Goal: Task Accomplishment & Management: Complete application form

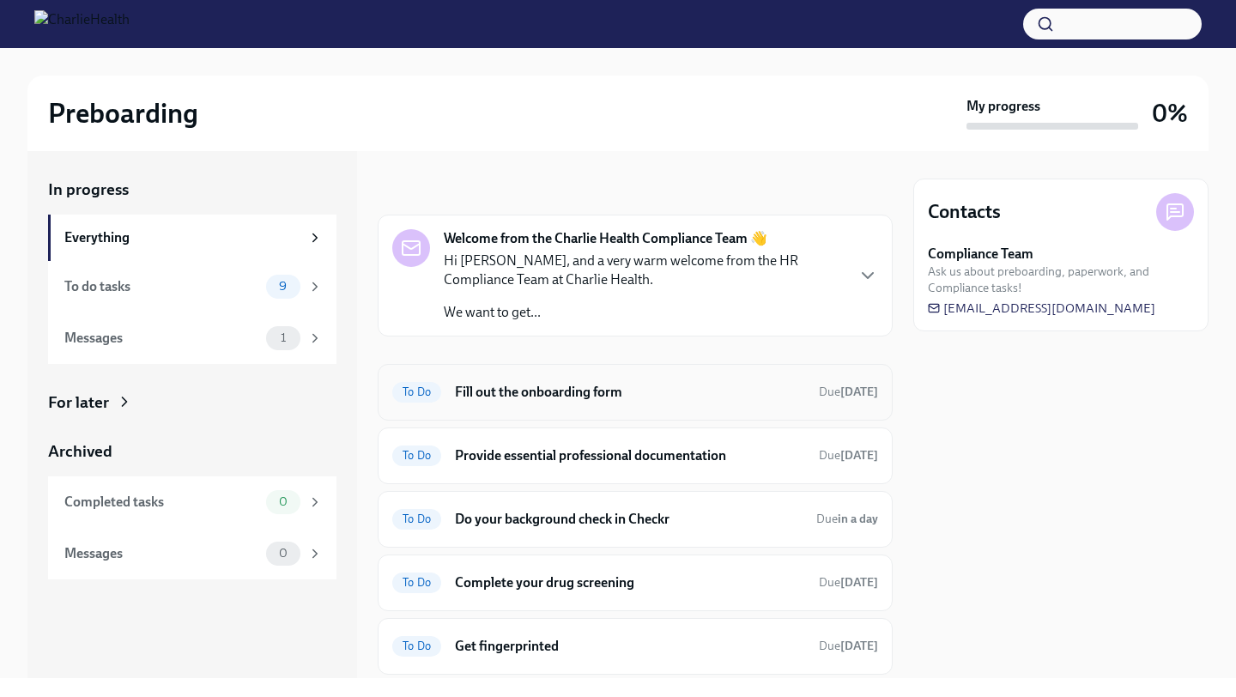
click at [560, 403] on div "To Do Fill out the onboarding form Due [DATE]" at bounding box center [635, 392] width 486 height 27
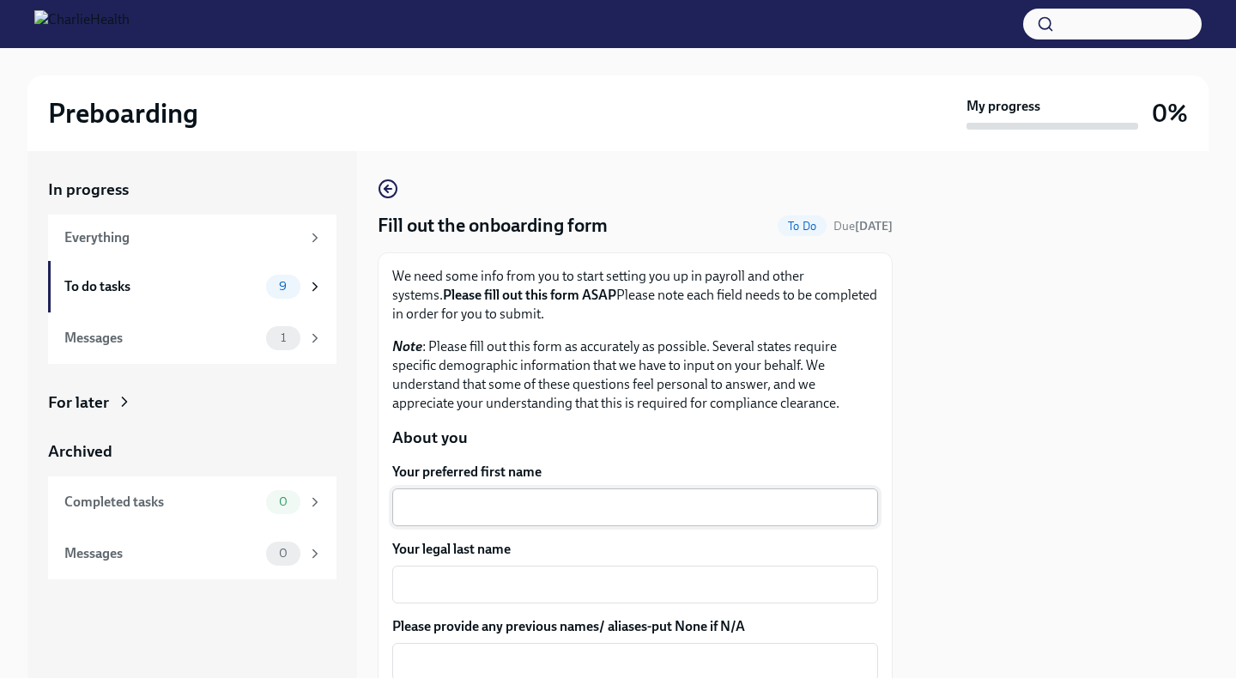
click at [507, 504] on textarea "Your preferred first name" at bounding box center [635, 507] width 465 height 21
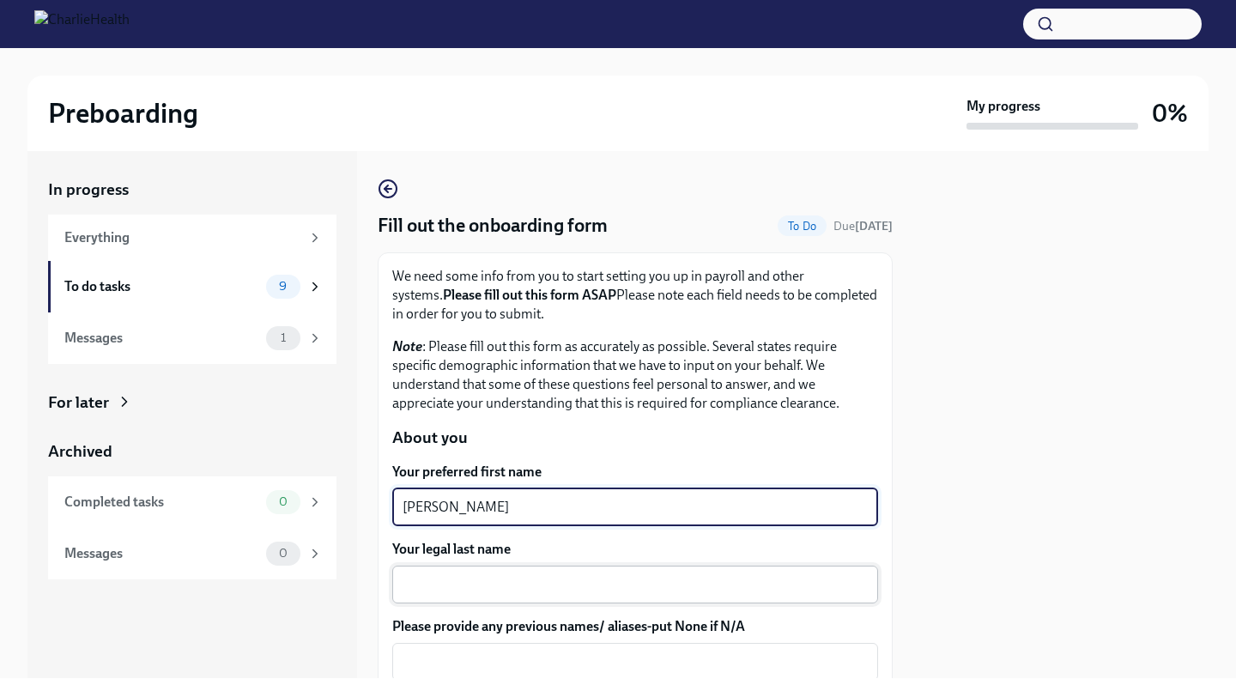
type textarea "[PERSON_NAME]"
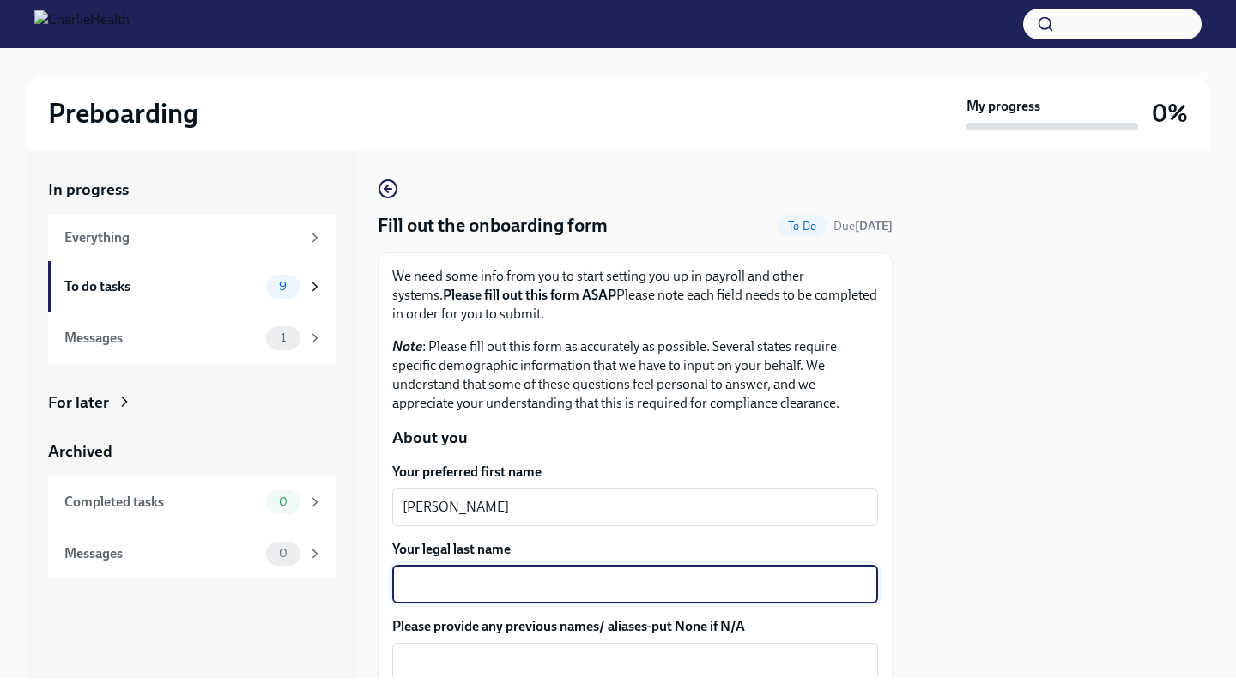
click at [508, 587] on textarea "Your legal last name" at bounding box center [635, 584] width 465 height 21
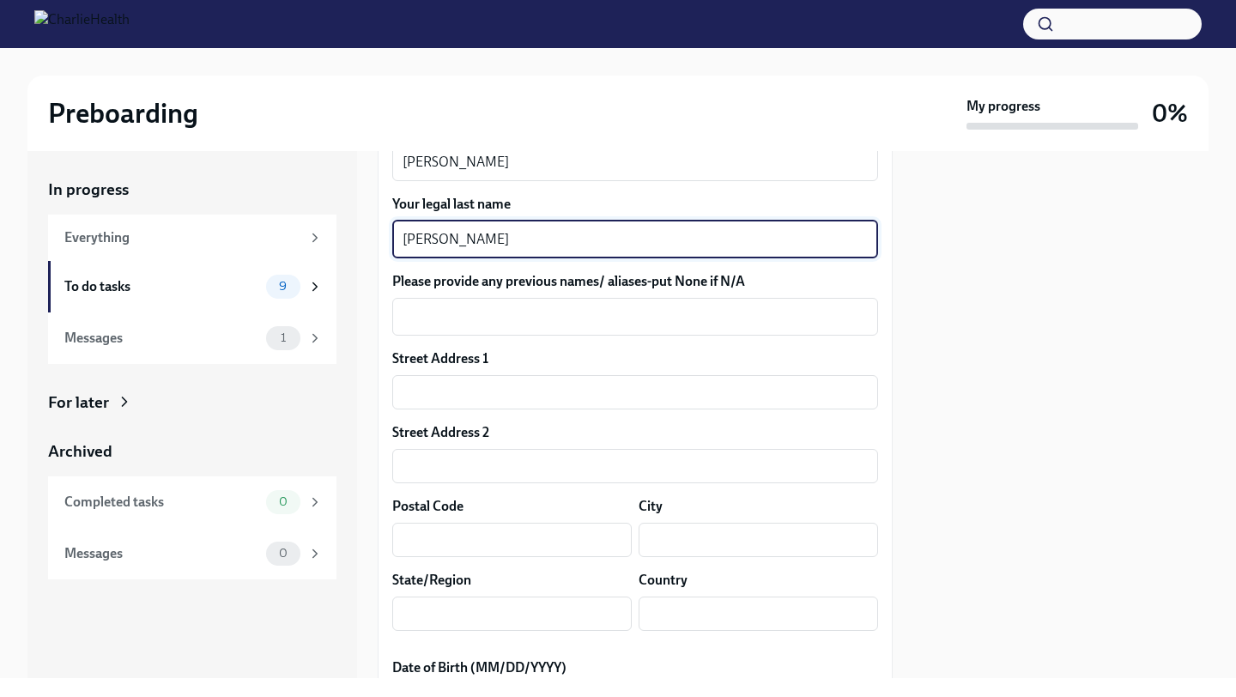
scroll to position [359, 0]
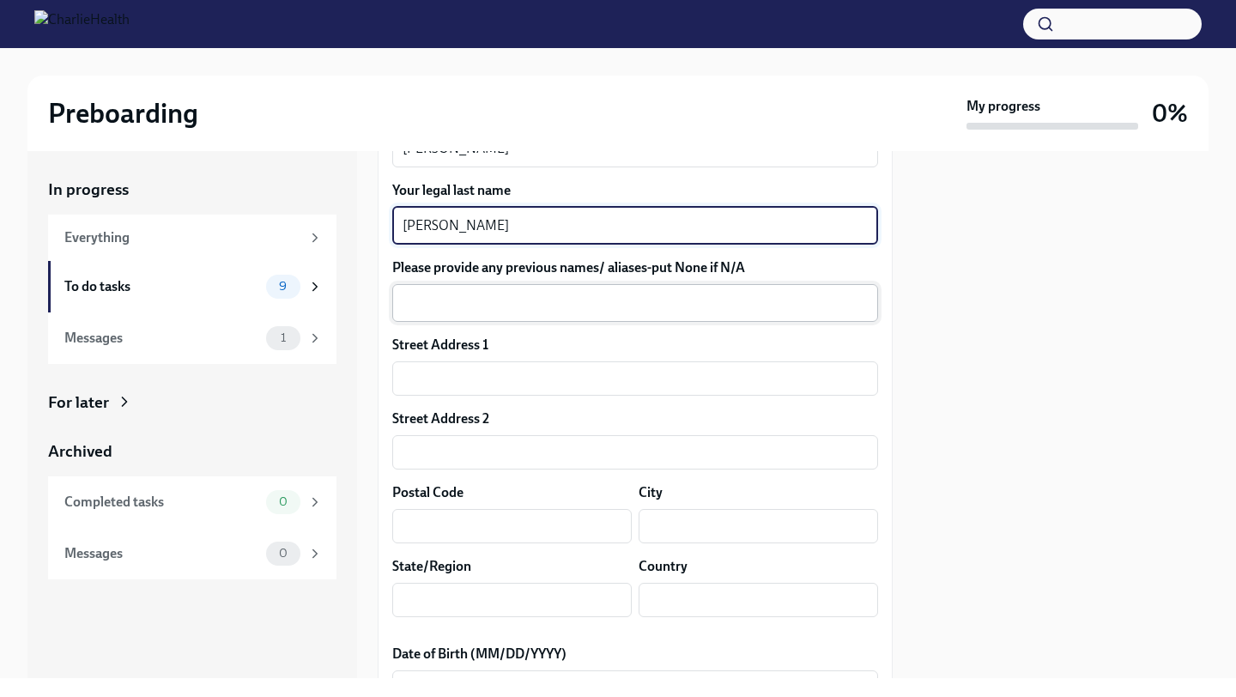
type textarea "[PERSON_NAME]"
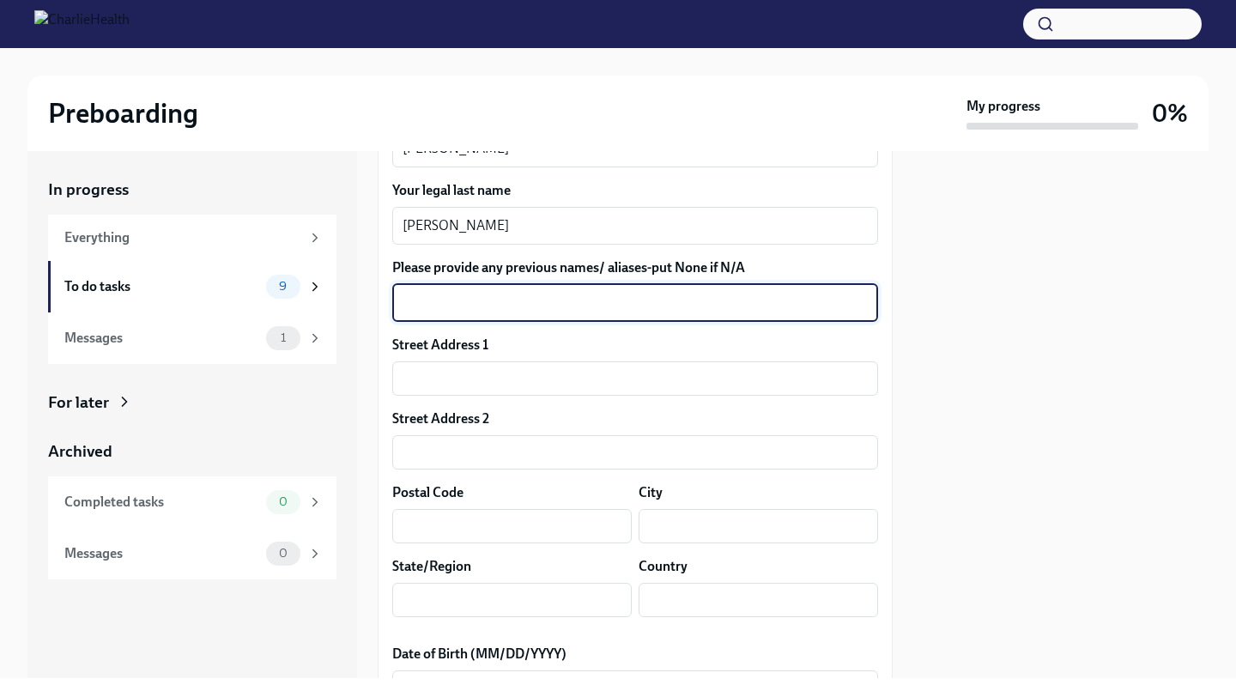
click at [450, 304] on textarea "Please provide any previous names/ aliases-put None if N/A" at bounding box center [635, 303] width 465 height 21
type textarea "None"
click at [453, 375] on input "text" at bounding box center [635, 378] width 486 height 34
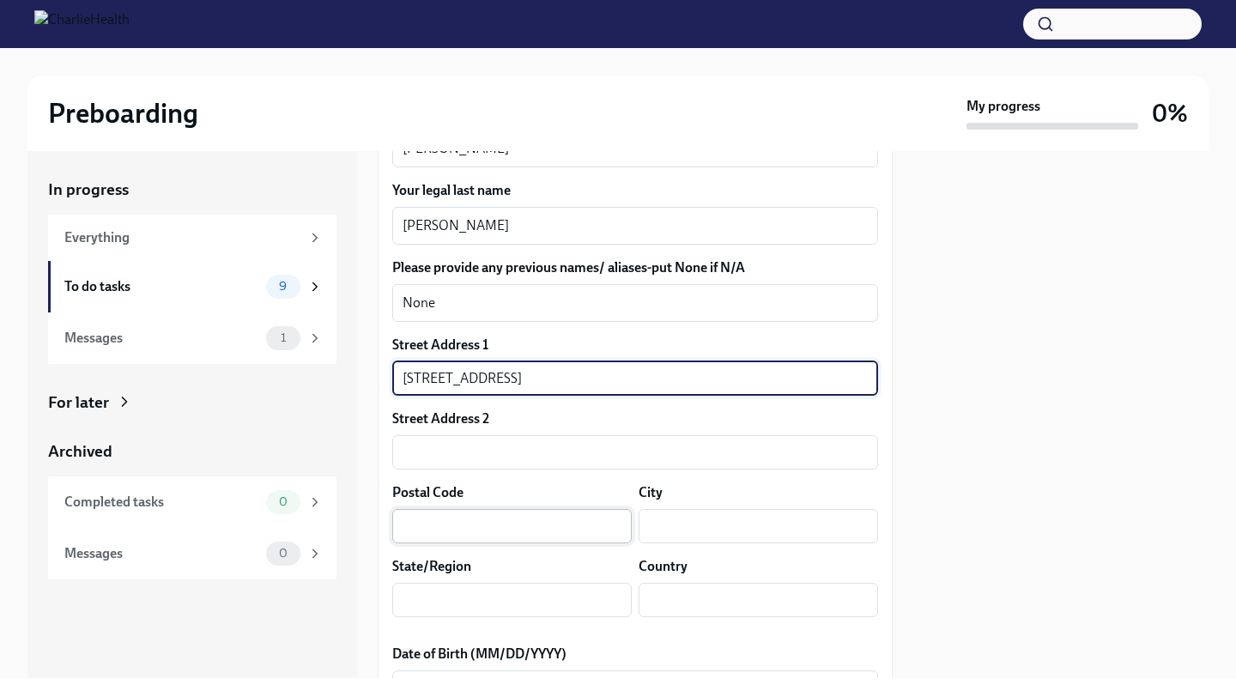
type input "[STREET_ADDRESS]"
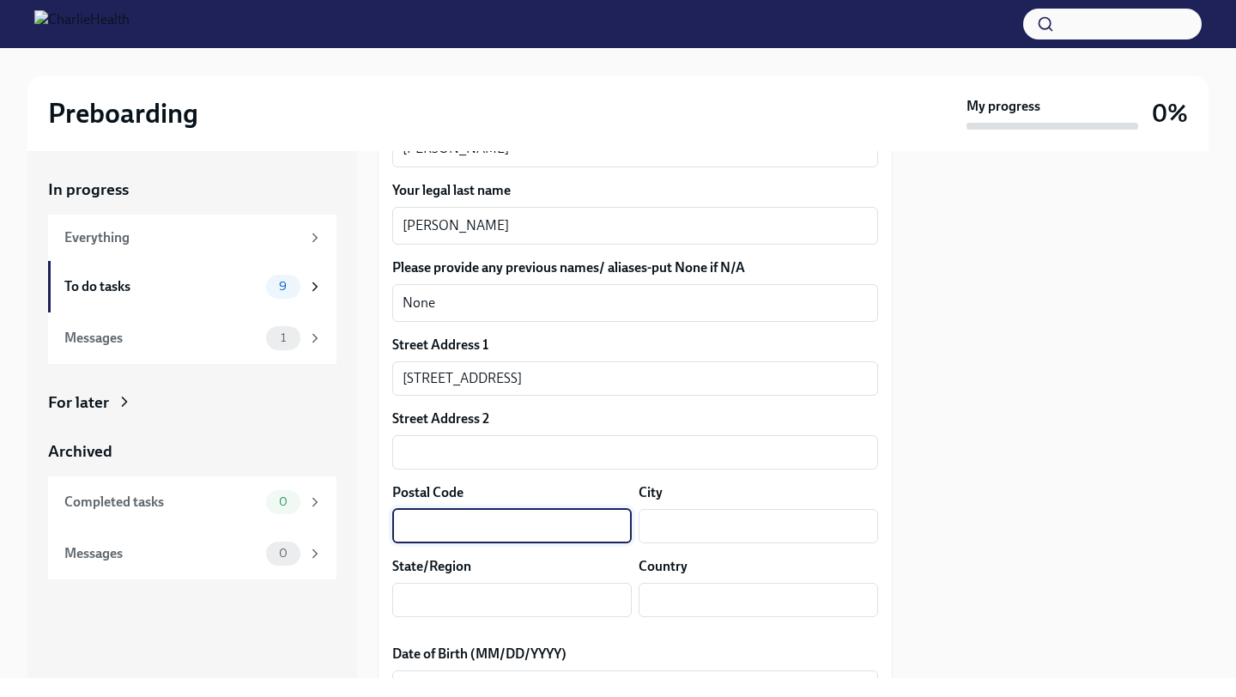
click at [446, 521] on input "text" at bounding box center [512, 526] width 240 height 34
type input "19083"
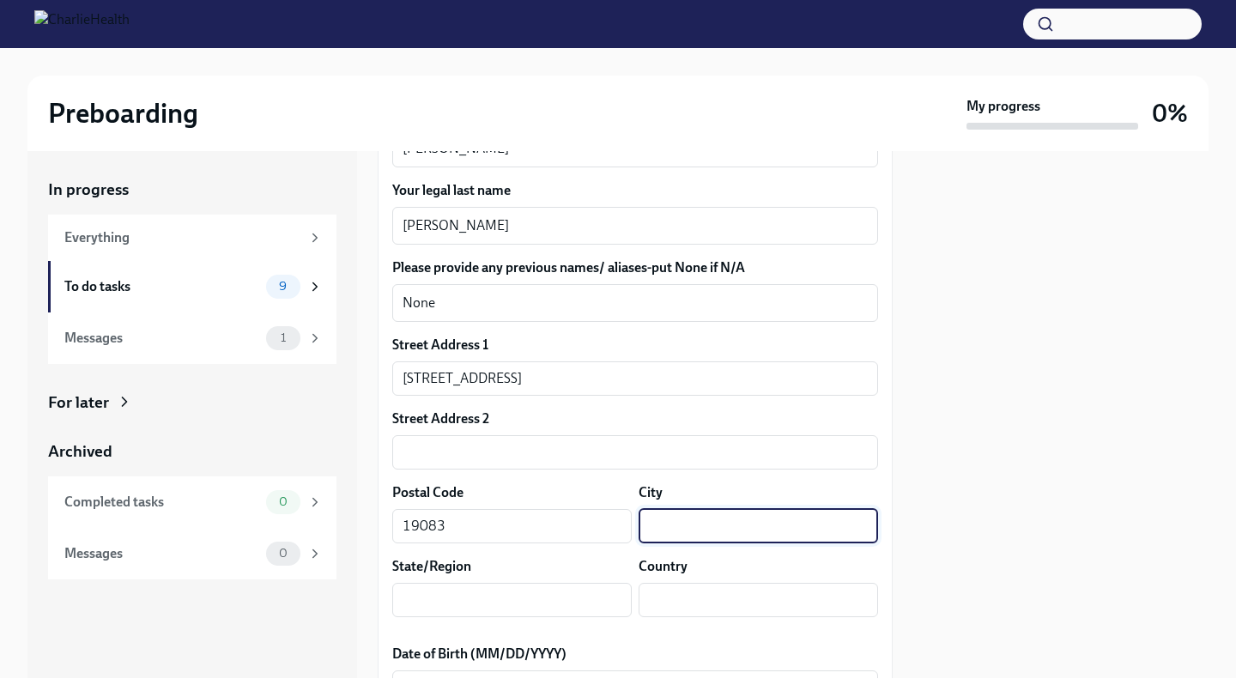
click at [670, 536] on input "text" at bounding box center [759, 526] width 240 height 34
type input "Havertown"
click at [537, 604] on input "text" at bounding box center [512, 600] width 240 height 34
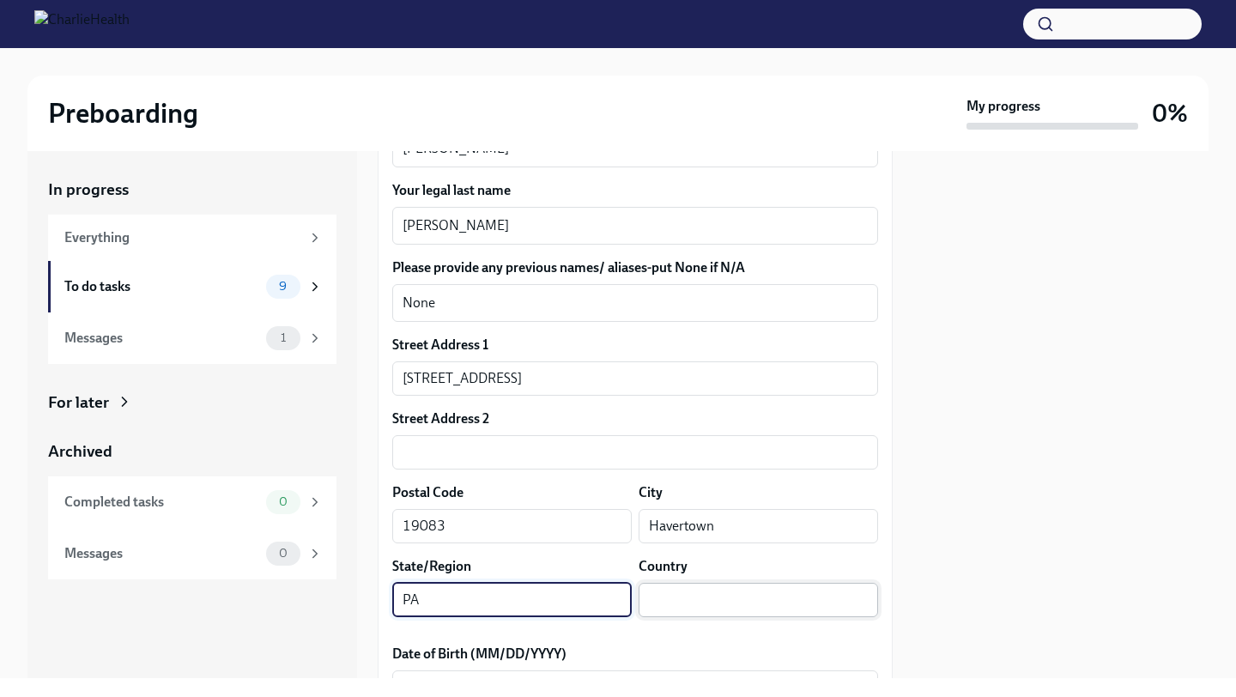
type input "PA"
click at [672, 610] on input "text" at bounding box center [759, 600] width 240 height 34
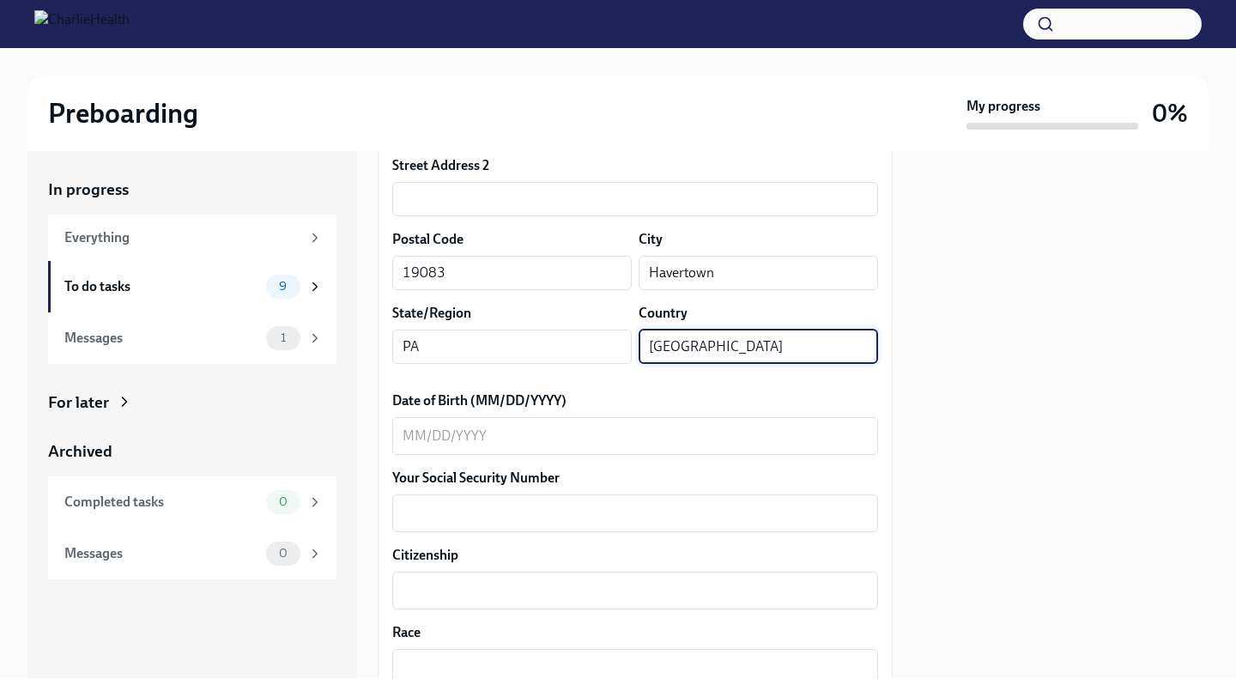
scroll to position [615, 0]
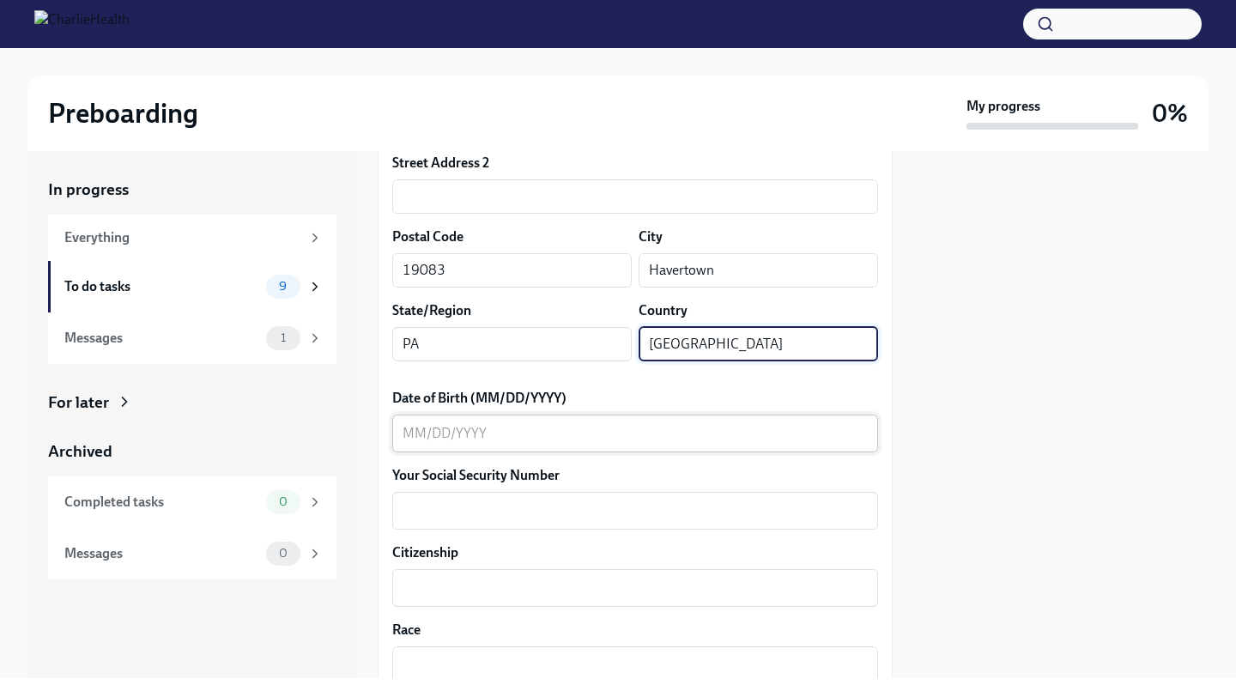
type input "[GEOGRAPHIC_DATA]"
click at [547, 436] on textarea "Date of Birth (MM/DD/YYYY)" at bounding box center [635, 433] width 465 height 21
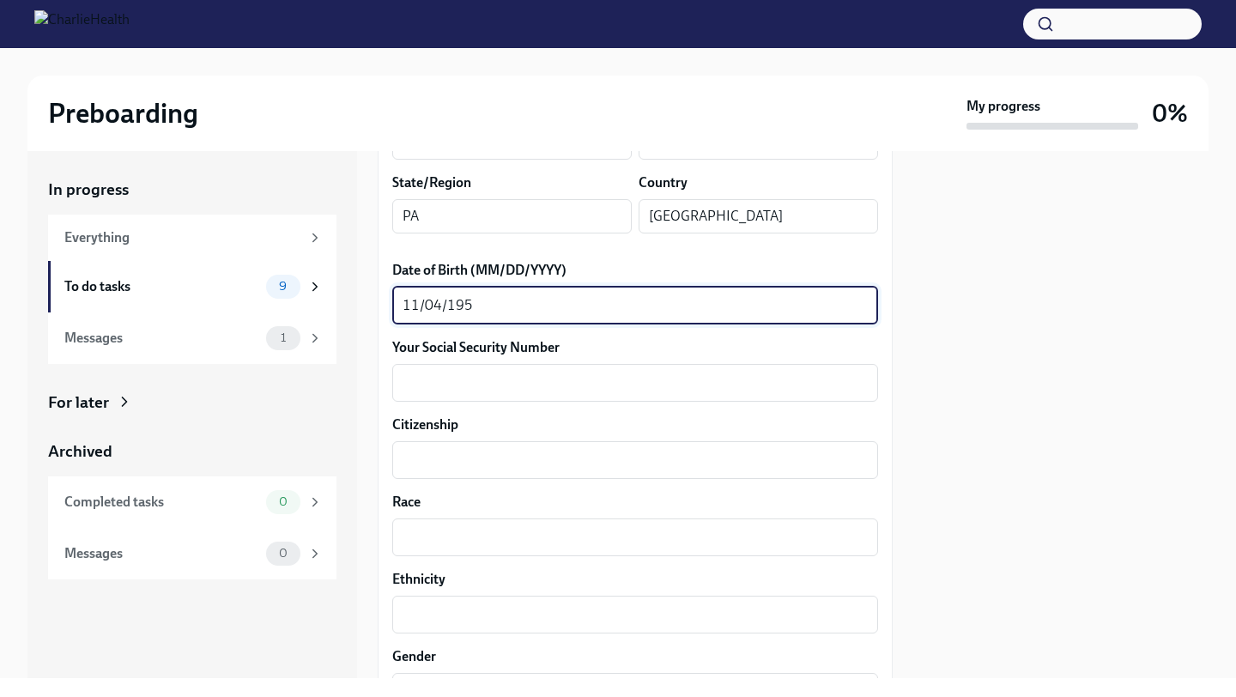
scroll to position [744, 0]
type textarea "11/04/195"
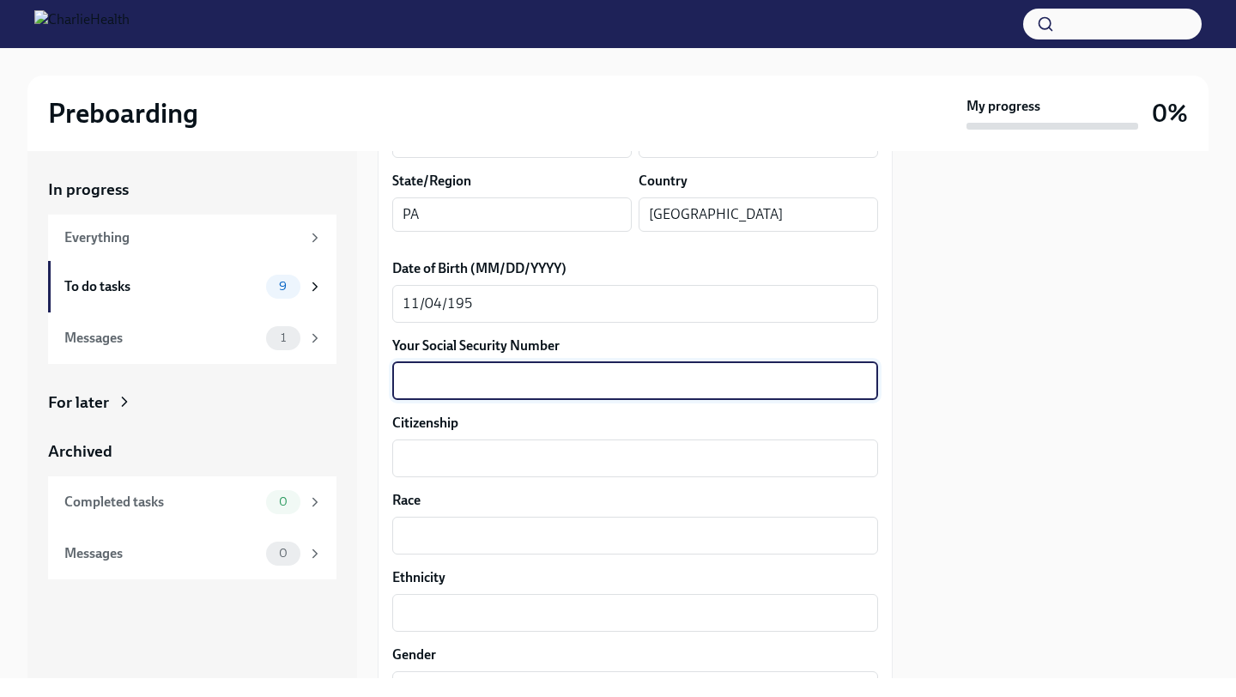
click at [488, 379] on textarea "Your Social Security Number" at bounding box center [635, 381] width 465 height 21
type textarea "176706602"
click at [482, 463] on textarea "Citizenship" at bounding box center [635, 458] width 465 height 21
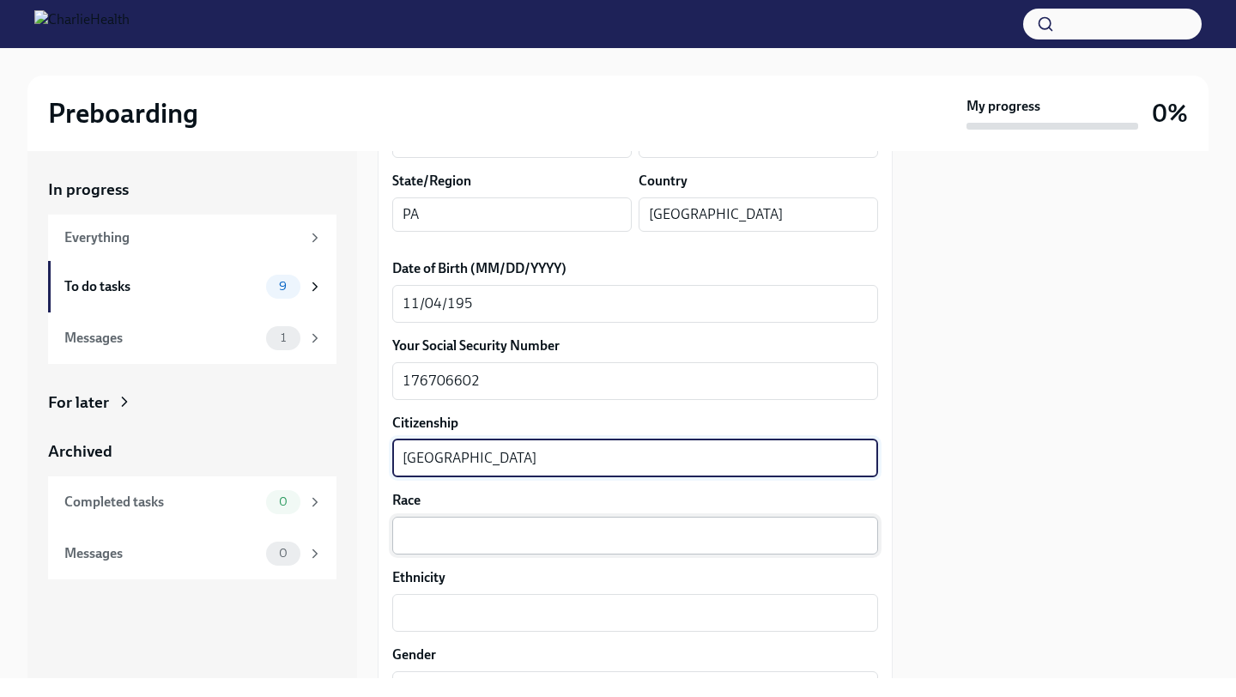
type textarea "[GEOGRAPHIC_DATA]"
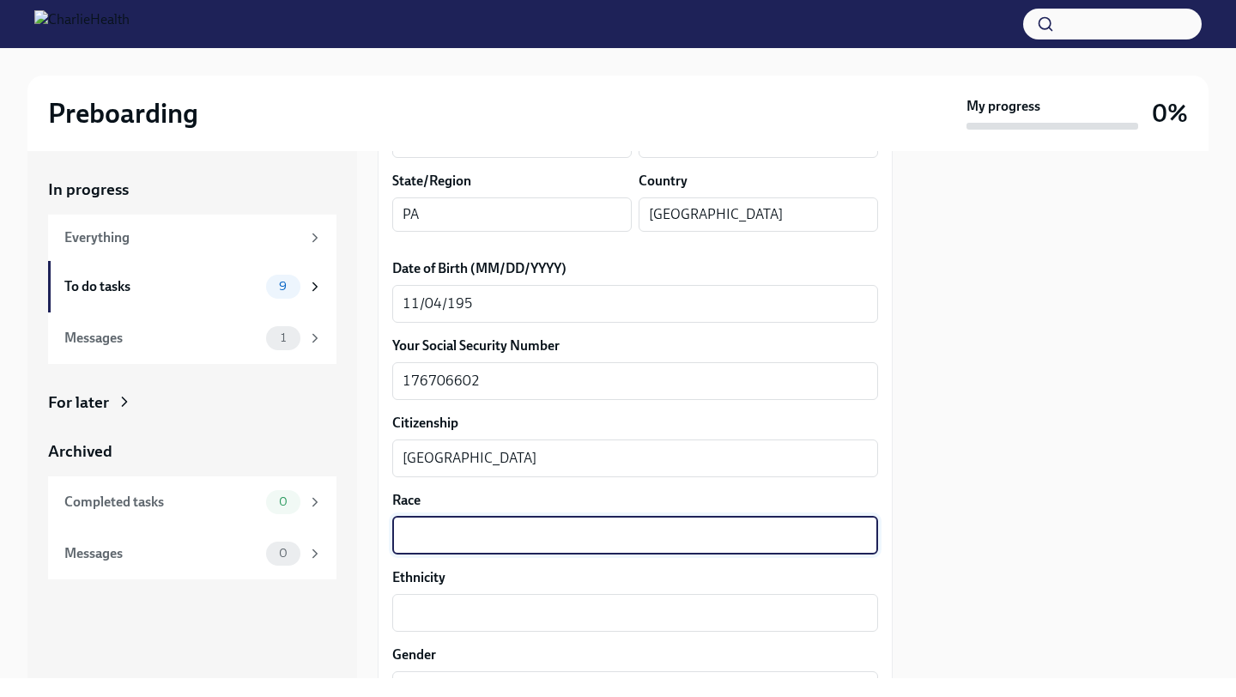
click at [474, 543] on textarea "Race" at bounding box center [635, 535] width 465 height 21
type textarea "White"
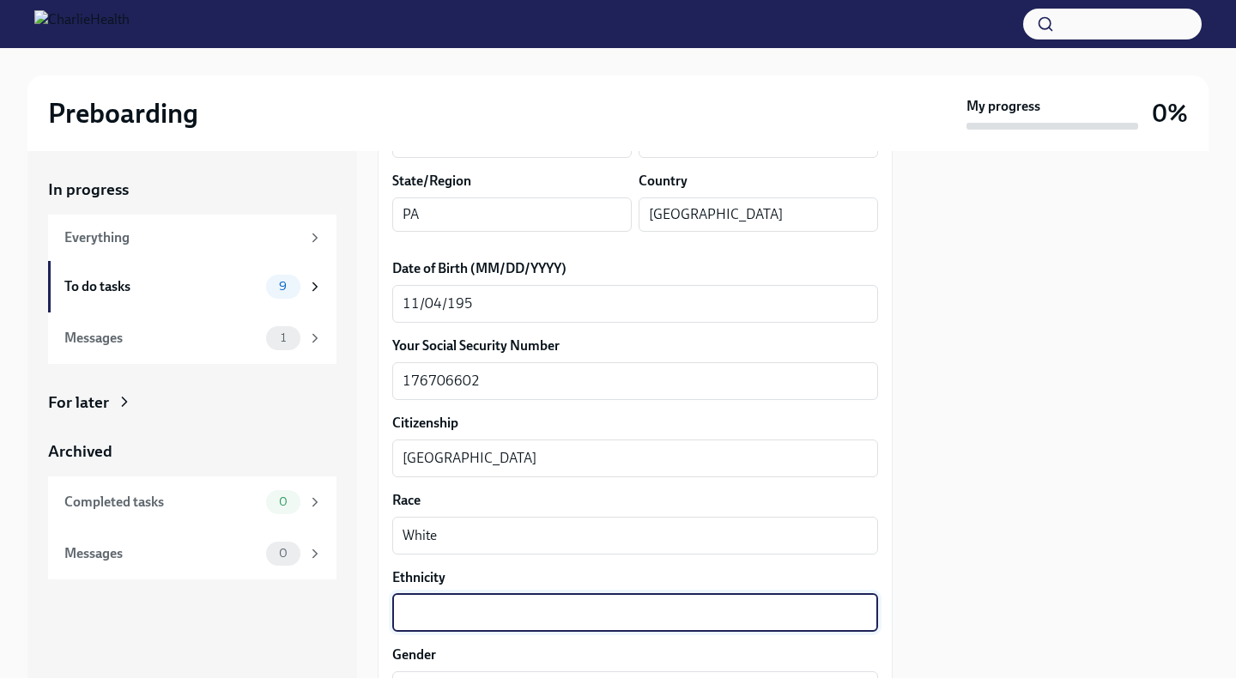
click at [472, 618] on textarea "Ethnicity" at bounding box center [635, 613] width 465 height 21
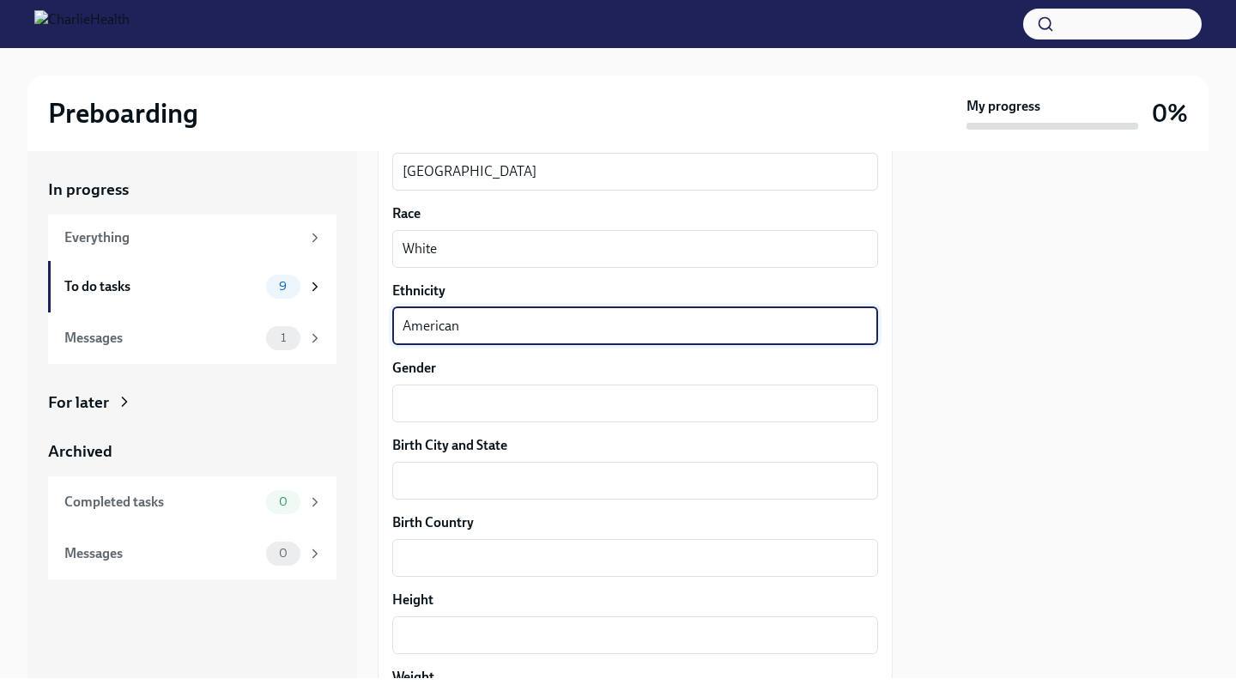
scroll to position [1036, 0]
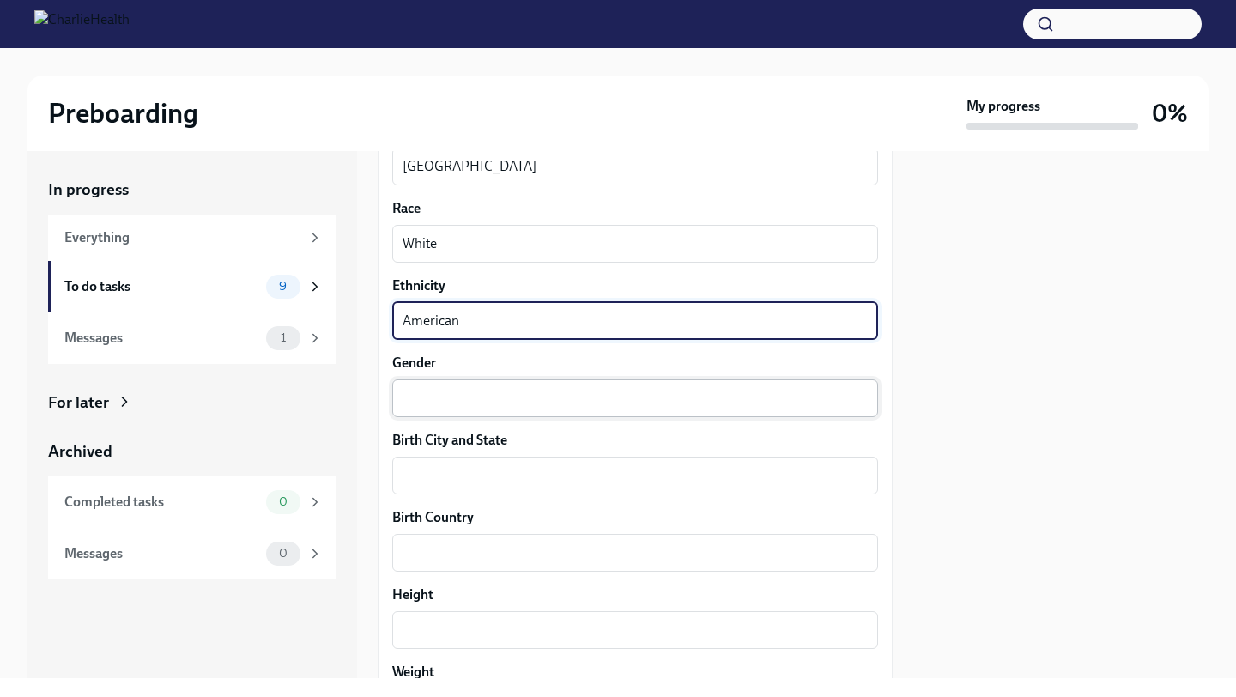
type textarea "American"
click at [411, 395] on textarea "Gender" at bounding box center [635, 398] width 465 height 21
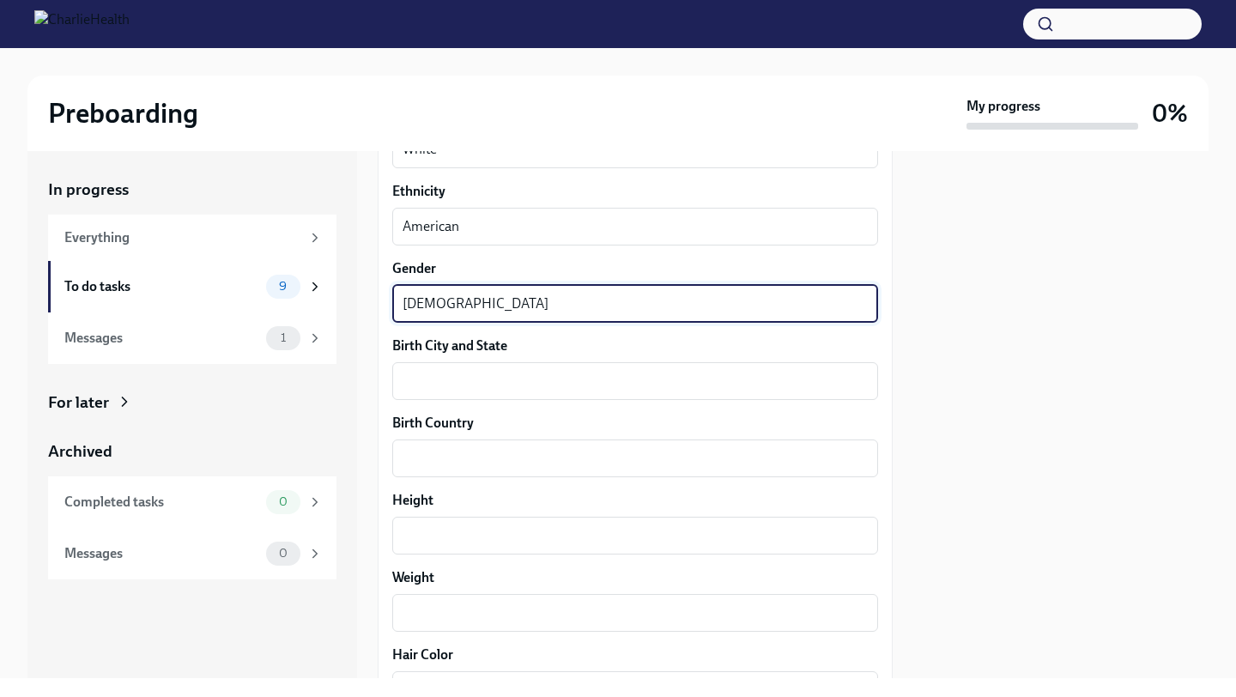
scroll to position [1149, 0]
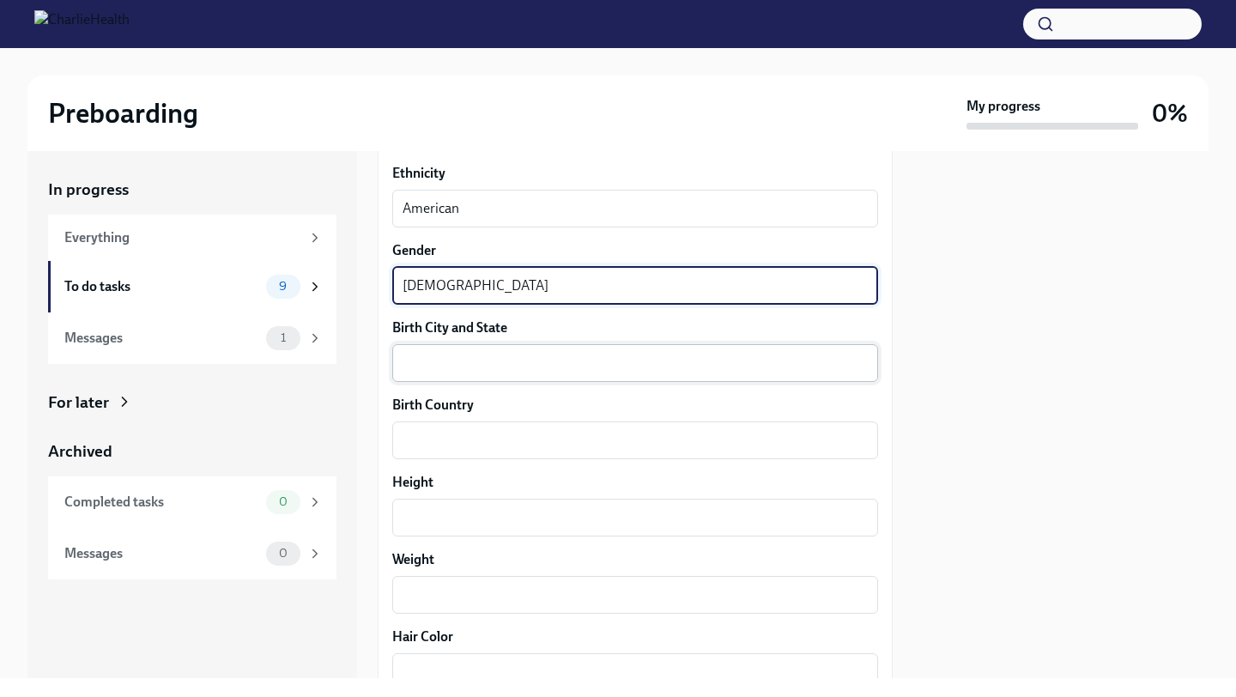
type textarea "[DEMOGRAPHIC_DATA]"
click at [410, 349] on div "x ​" at bounding box center [635, 363] width 486 height 38
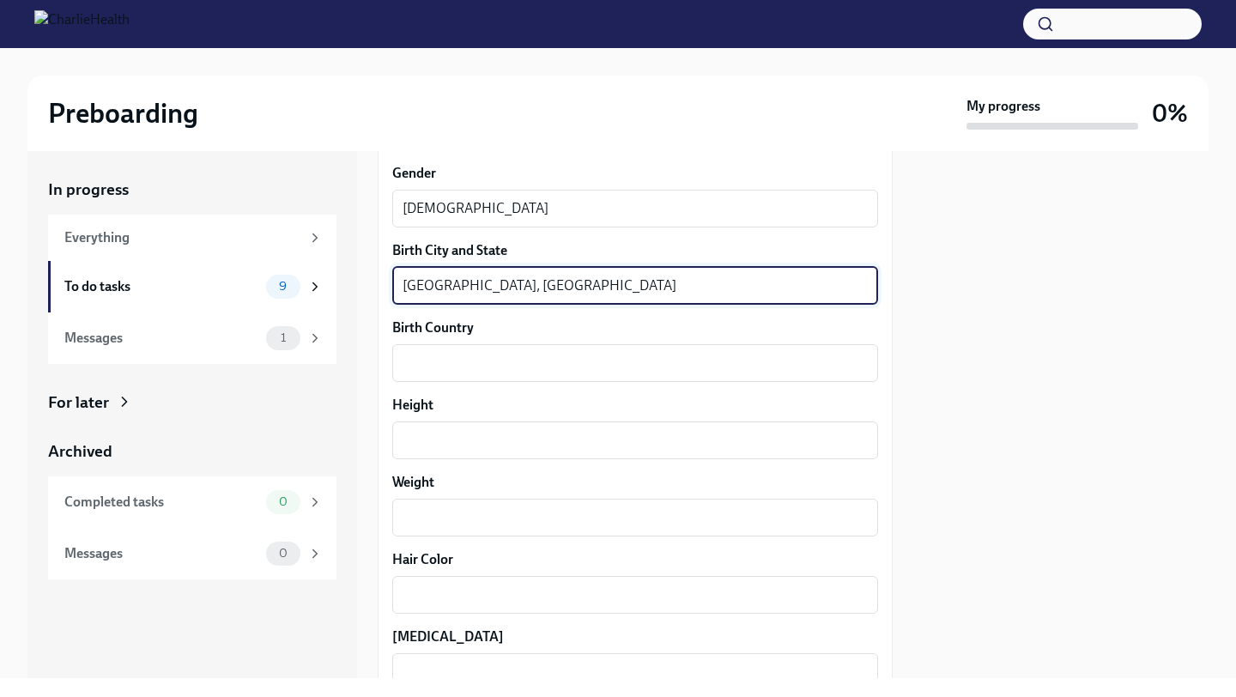
scroll to position [1227, 0]
type textarea "[GEOGRAPHIC_DATA], [GEOGRAPHIC_DATA]"
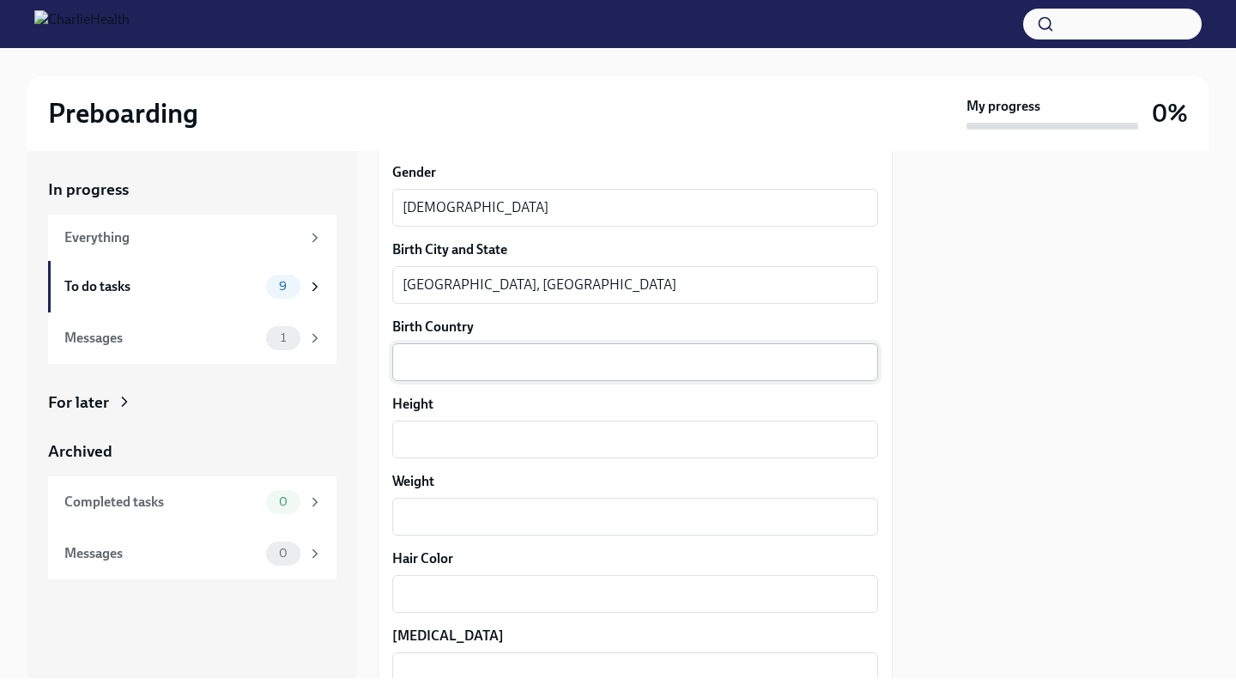
click at [423, 348] on div "x ​" at bounding box center [635, 362] width 486 height 38
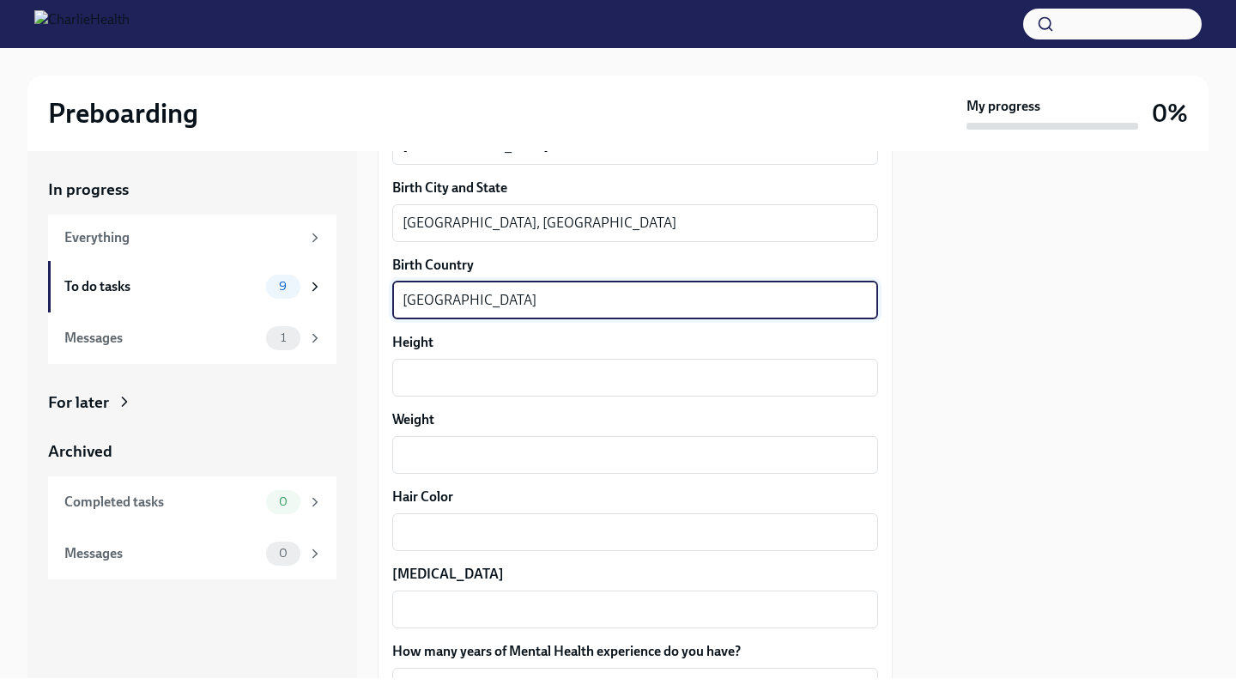
scroll to position [1300, 0]
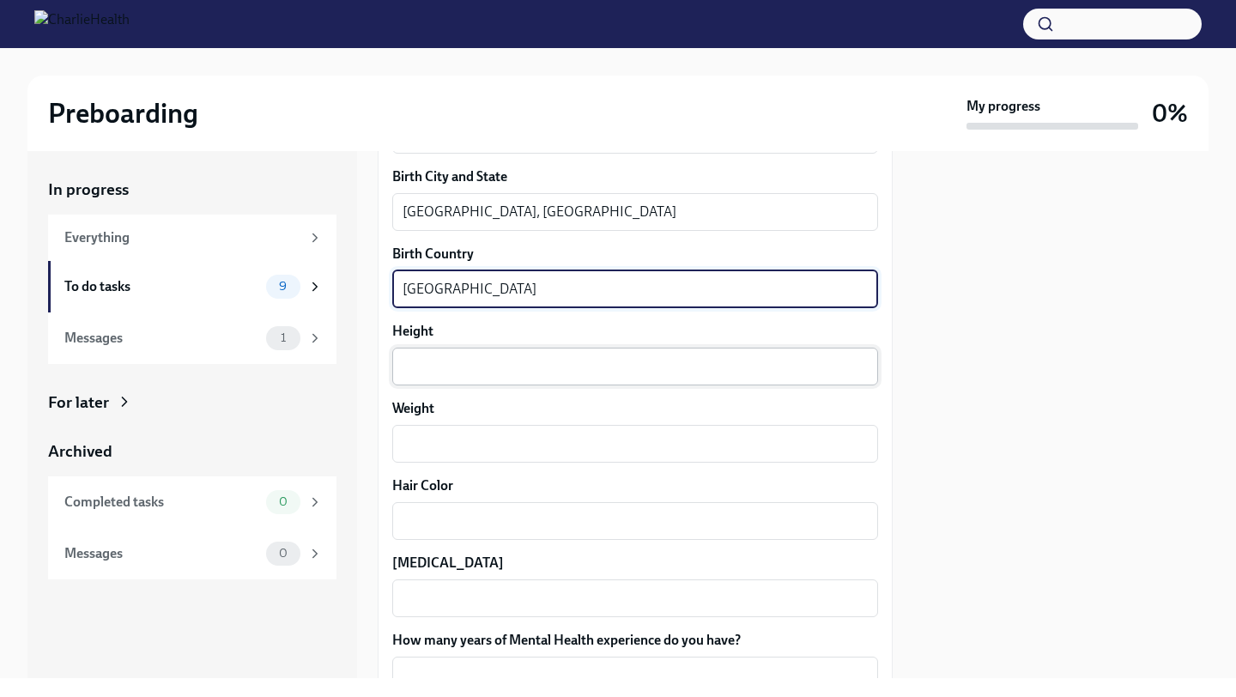
type textarea "[GEOGRAPHIC_DATA]"
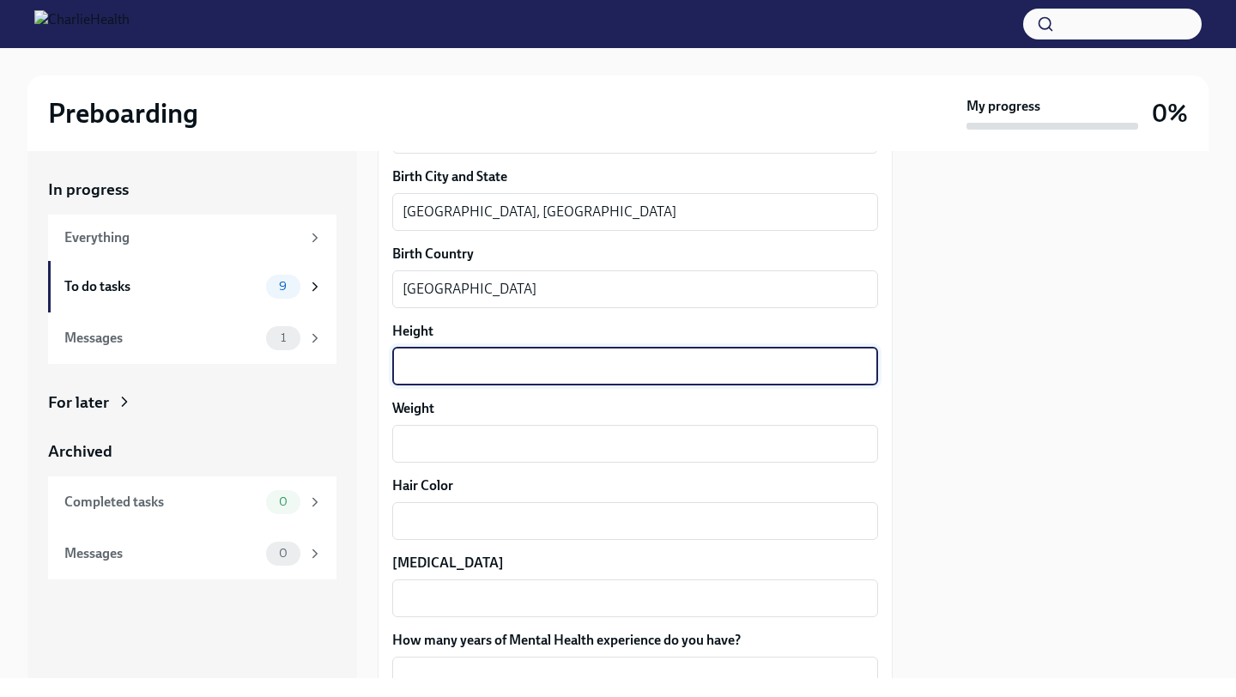
click at [424, 356] on textarea "Height" at bounding box center [635, 366] width 465 height 21
type textarea "6'"
click at [440, 442] on textarea "Weight" at bounding box center [635, 444] width 465 height 21
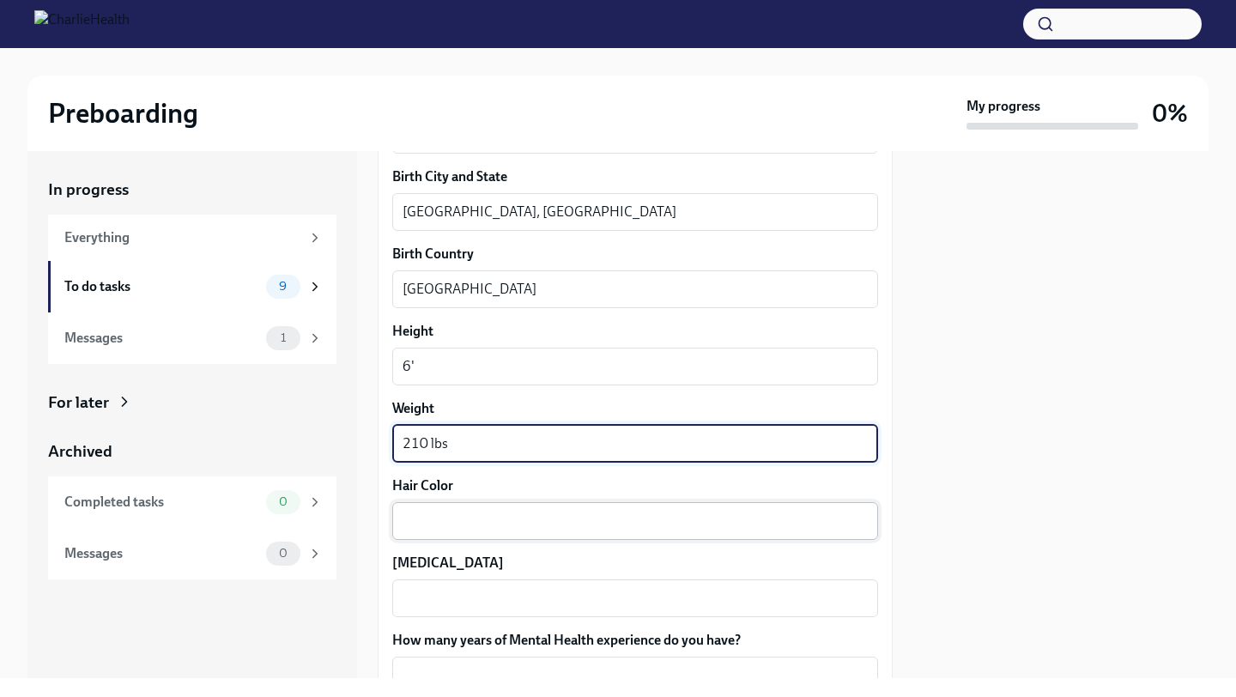
type textarea "210 lbs"
click at [440, 516] on textarea "Hair Color" at bounding box center [635, 521] width 465 height 21
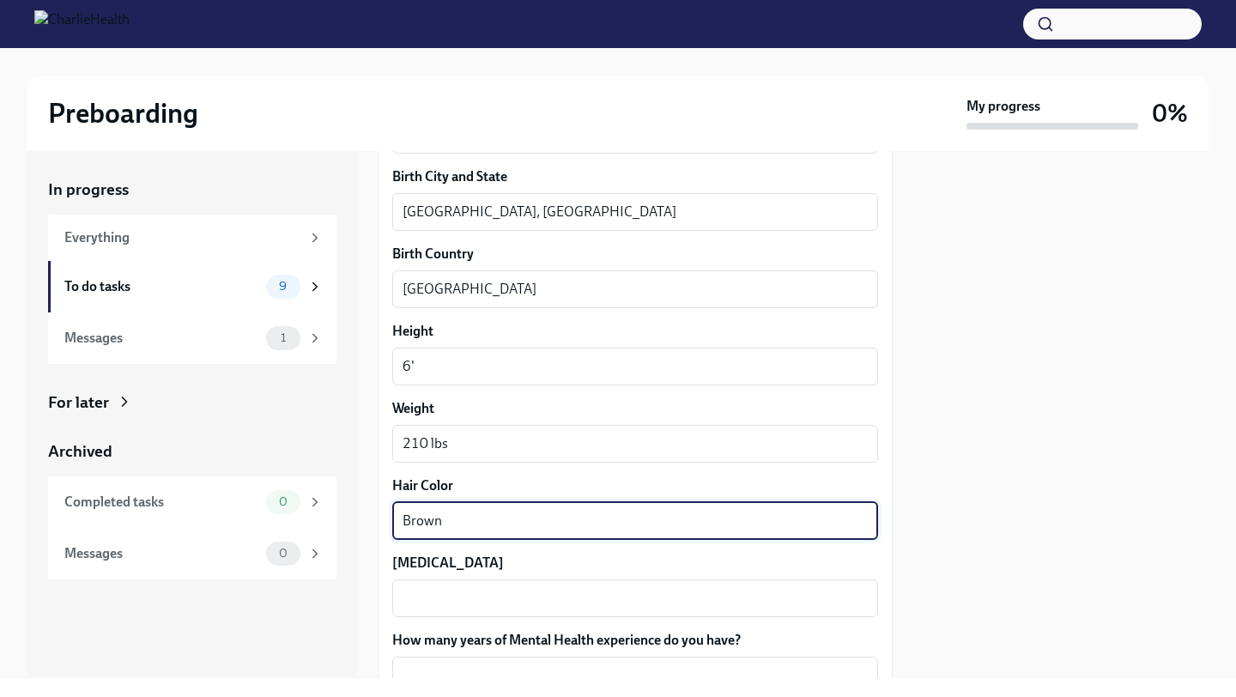
type textarea "Brown"
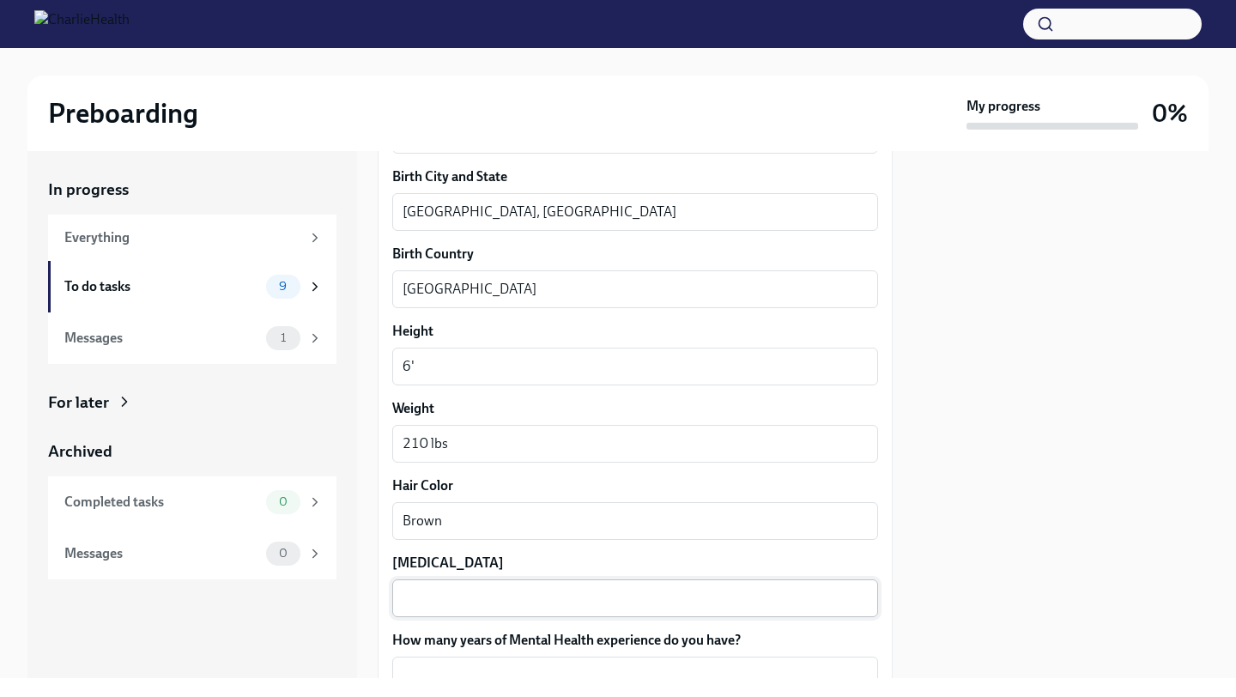
click at [456, 615] on div "x ​" at bounding box center [635, 599] width 486 height 38
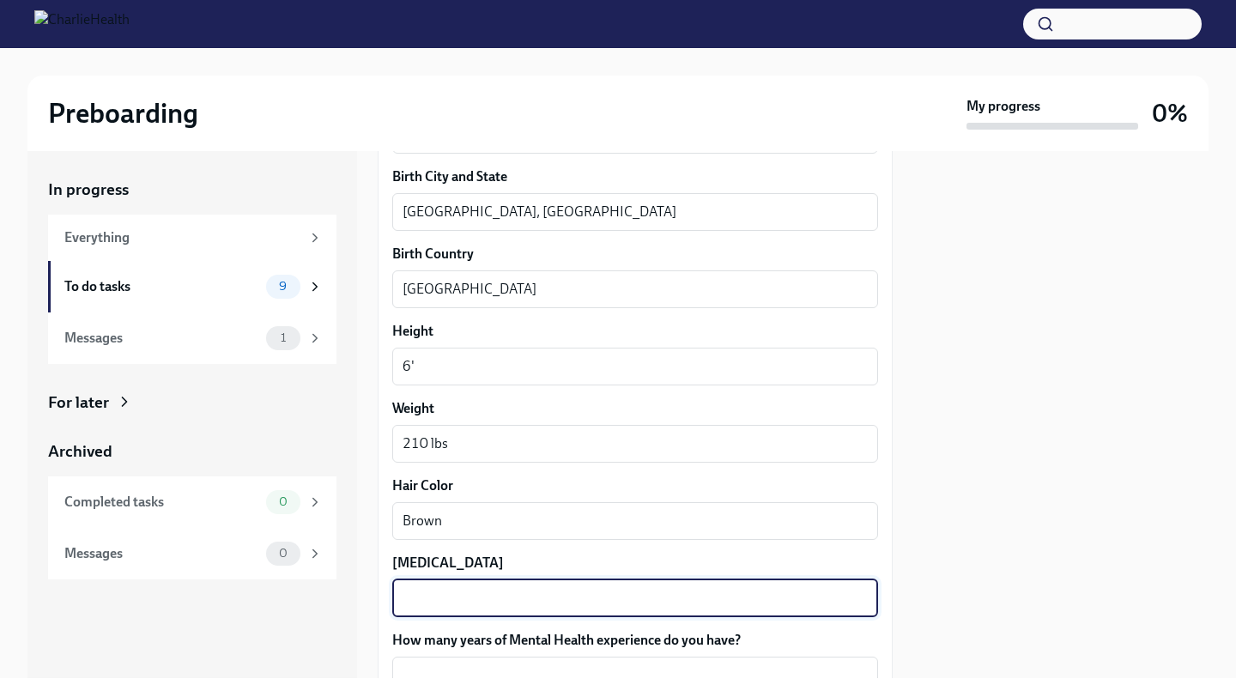
type textarea "W"
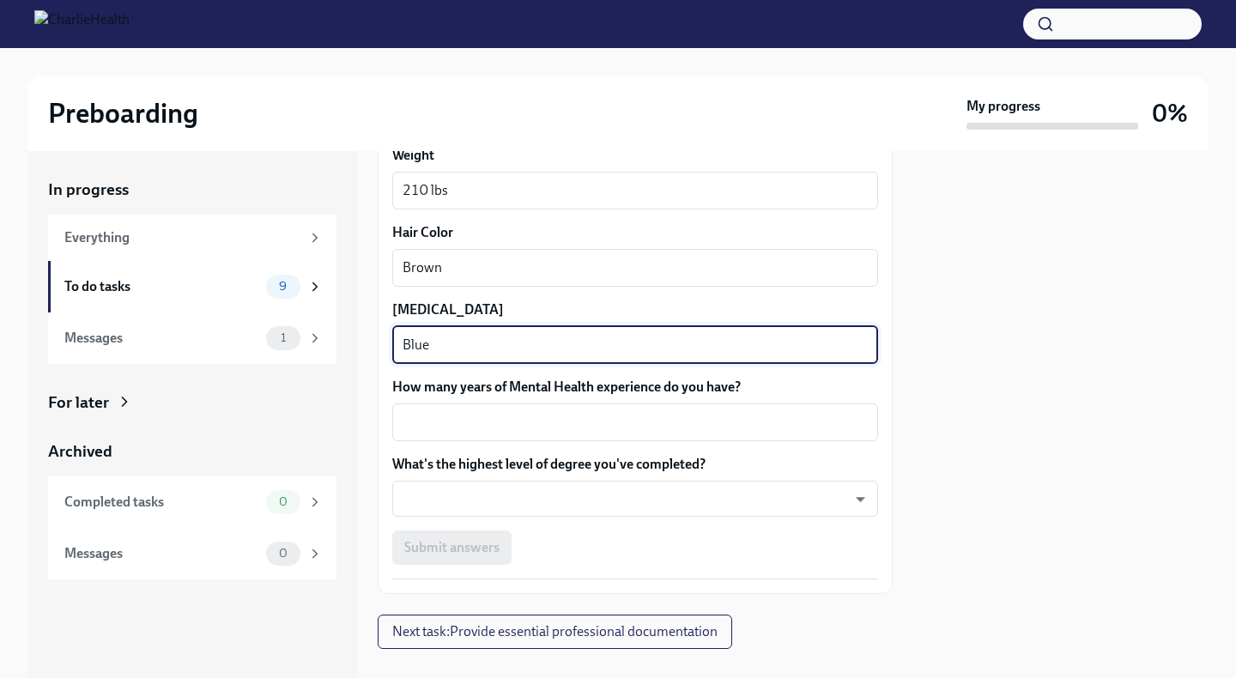
scroll to position [1579, 0]
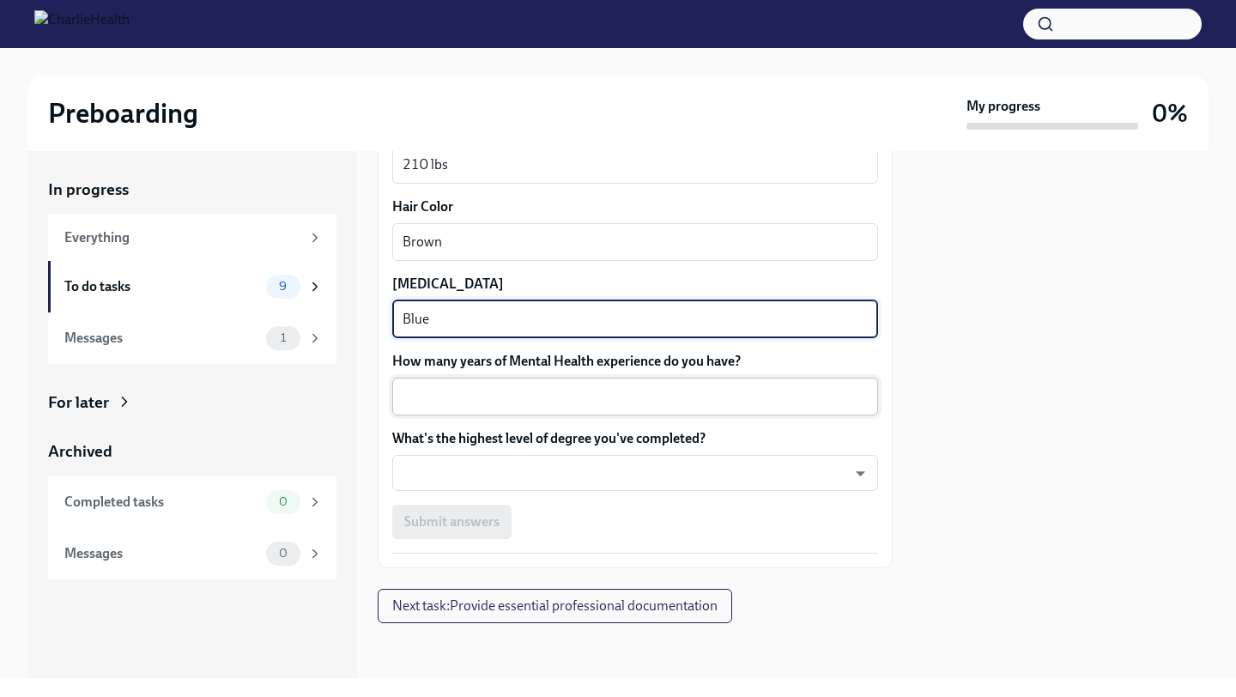
type textarea "Blue"
click at [514, 388] on textarea "How many years of Mental Health experience do you have?" at bounding box center [635, 396] width 465 height 21
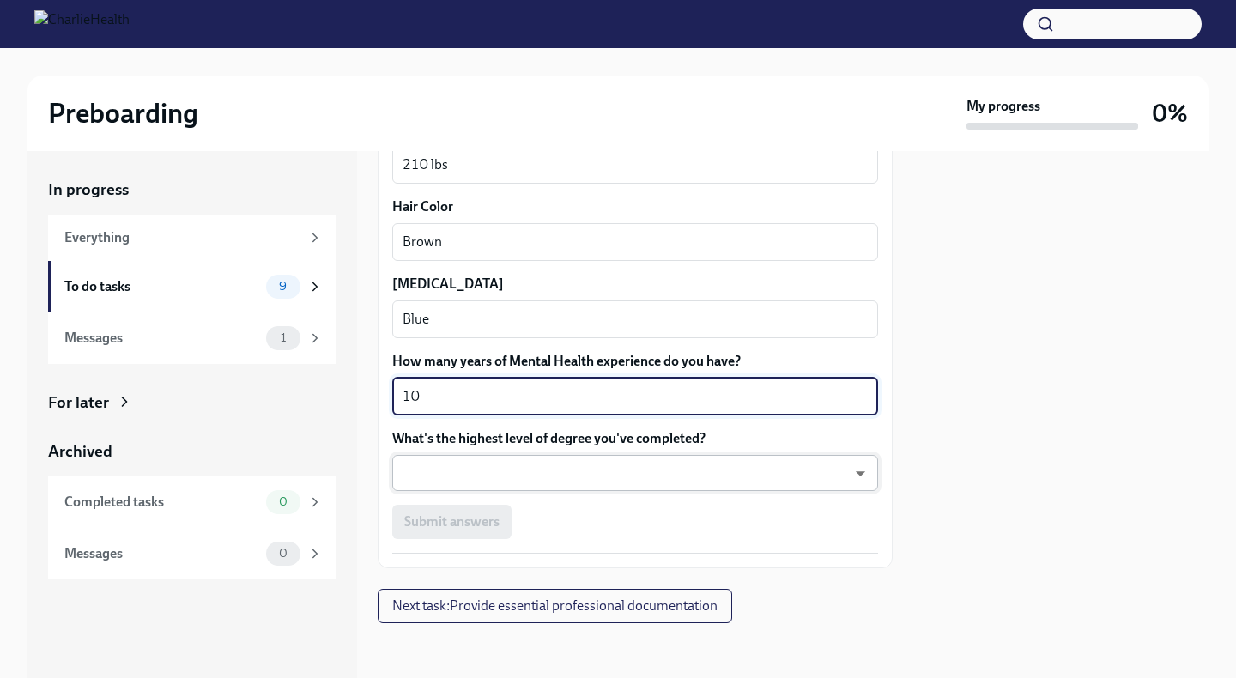
type textarea "10"
click at [499, 471] on body "Preboarding My progress 0% In progress Everything To do tasks 9 Messages 1 For …" at bounding box center [618, 348] width 1236 height 697
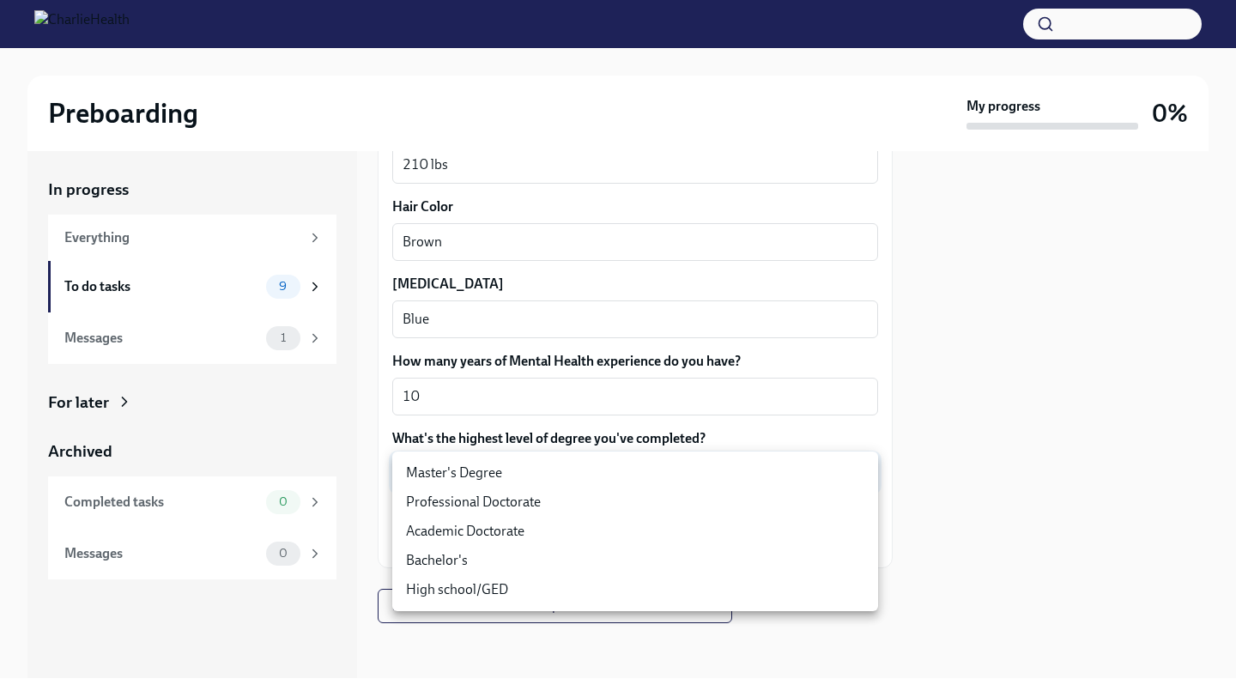
click at [483, 477] on li "Master's Degree" at bounding box center [635, 472] width 486 height 29
type input "2vBr-ghkD"
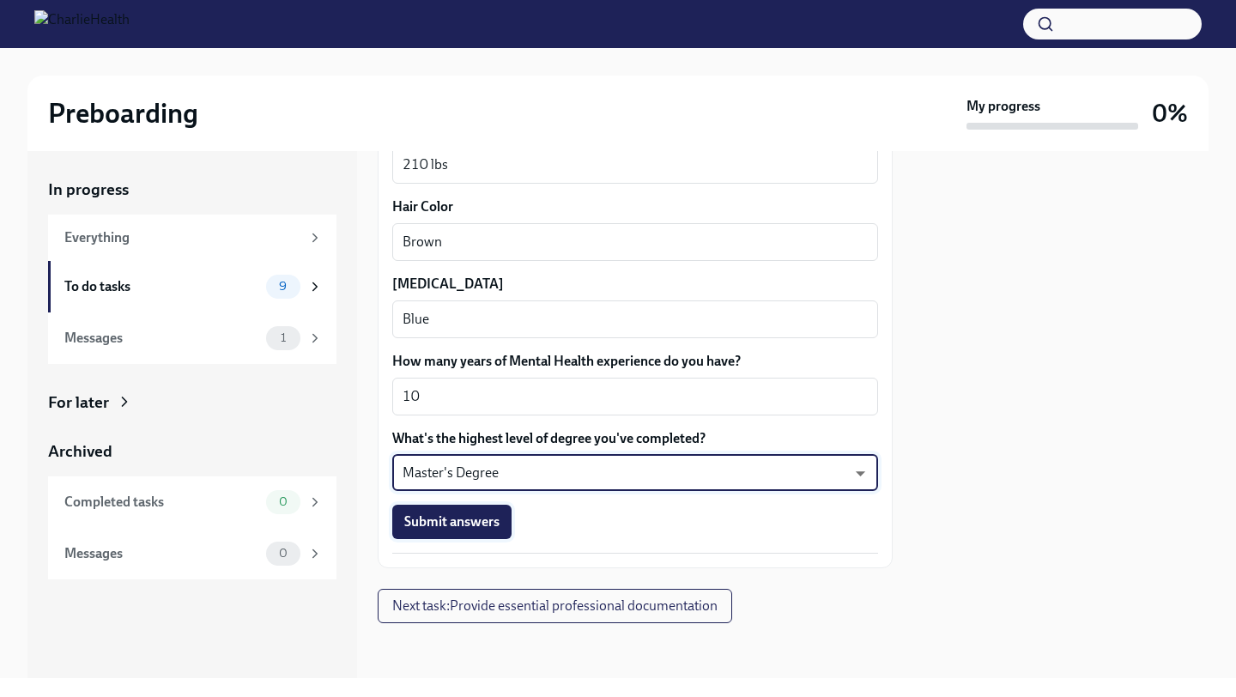
click at [467, 523] on span "Submit answers" at bounding box center [451, 521] width 95 height 17
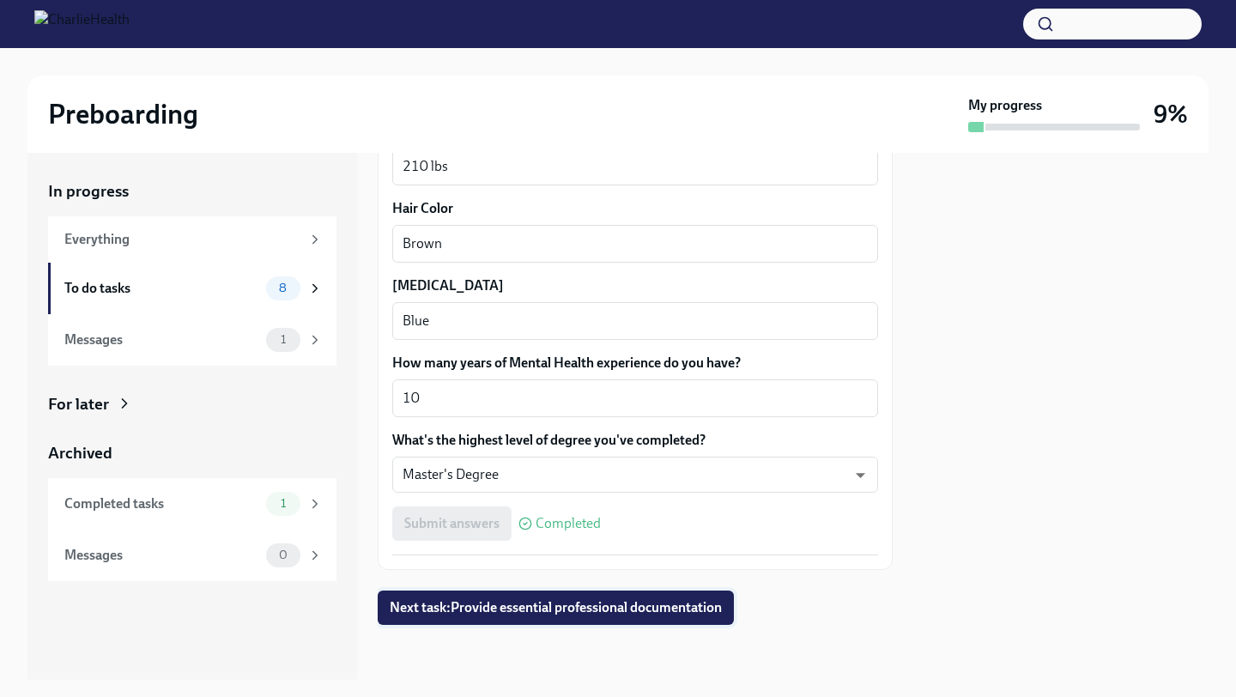
click at [629, 615] on span "Next task : Provide essential professional documentation" at bounding box center [556, 607] width 332 height 17
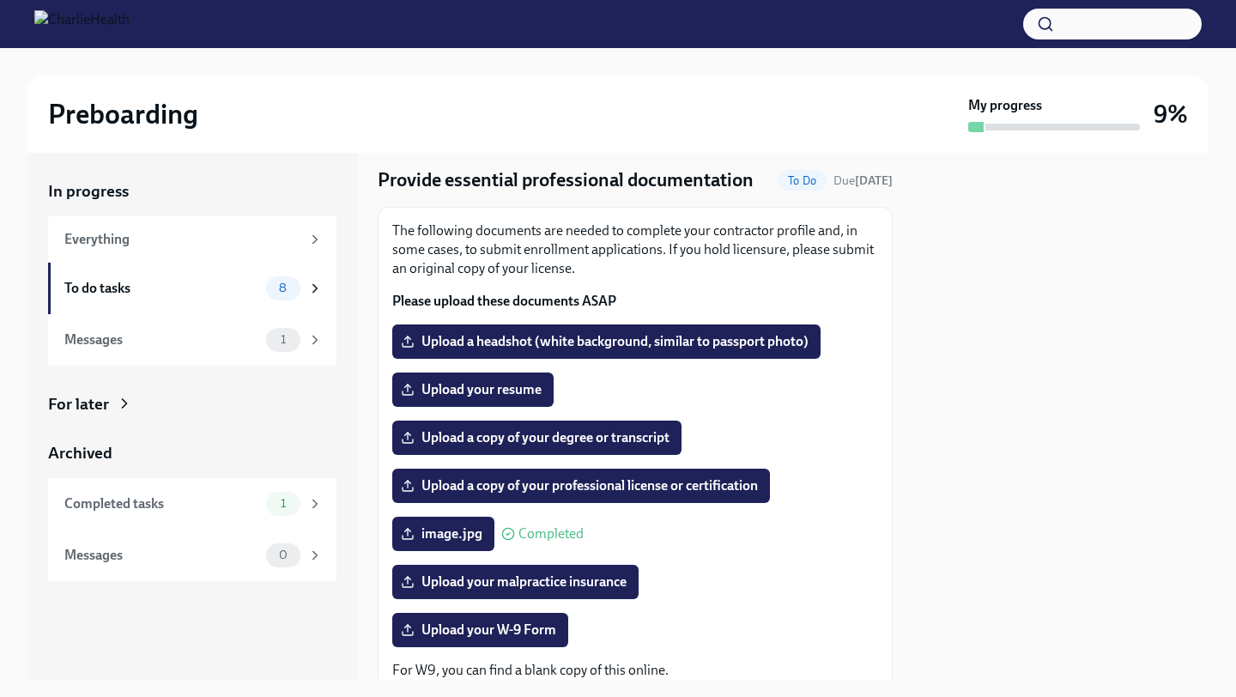
scroll to position [34, 0]
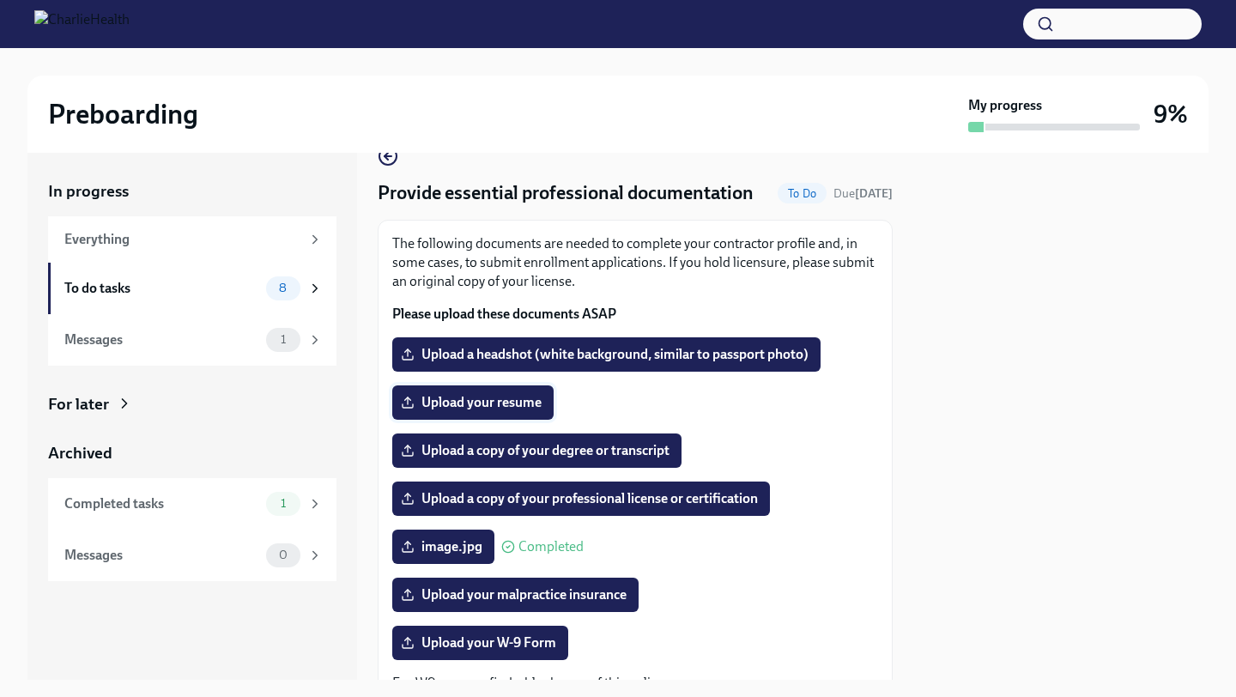
click at [505, 404] on span "Upload your resume" at bounding box center [472, 402] width 137 height 17
click at [0, 0] on input "Upload your resume" at bounding box center [0, 0] width 0 height 0
click at [176, 289] on div "To do tasks" at bounding box center [161, 288] width 195 height 19
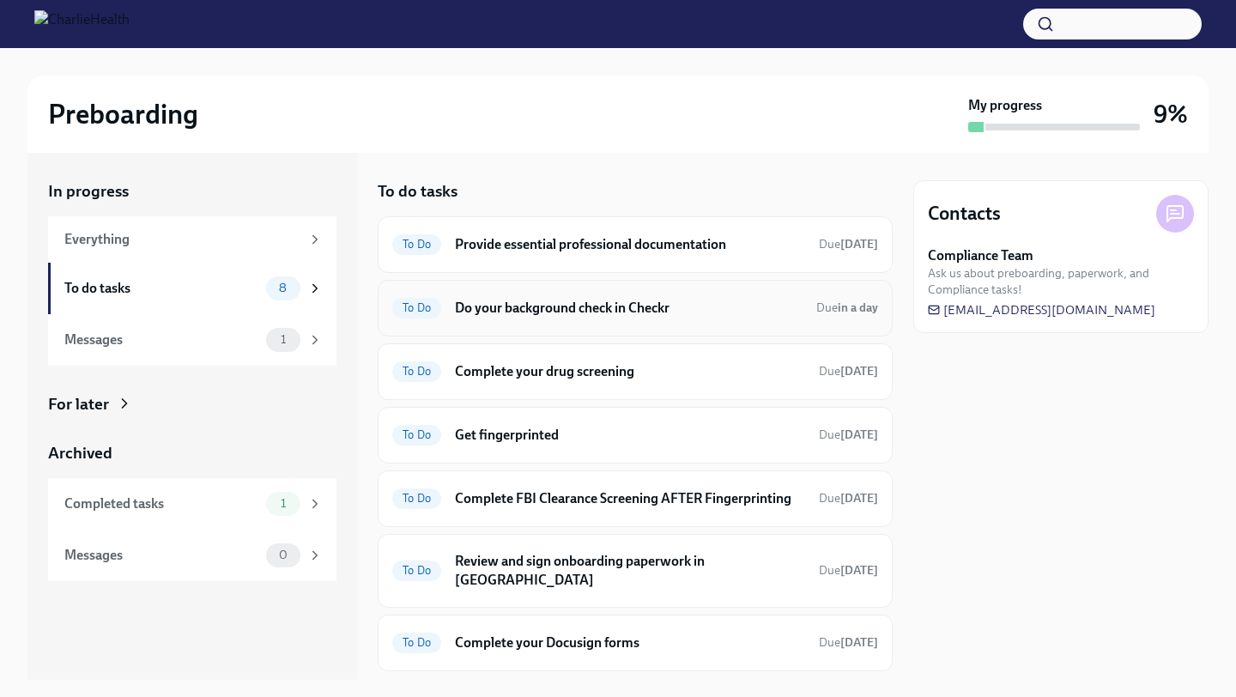
click at [602, 311] on h6 "Do your background check in Checkr" at bounding box center [629, 308] width 348 height 19
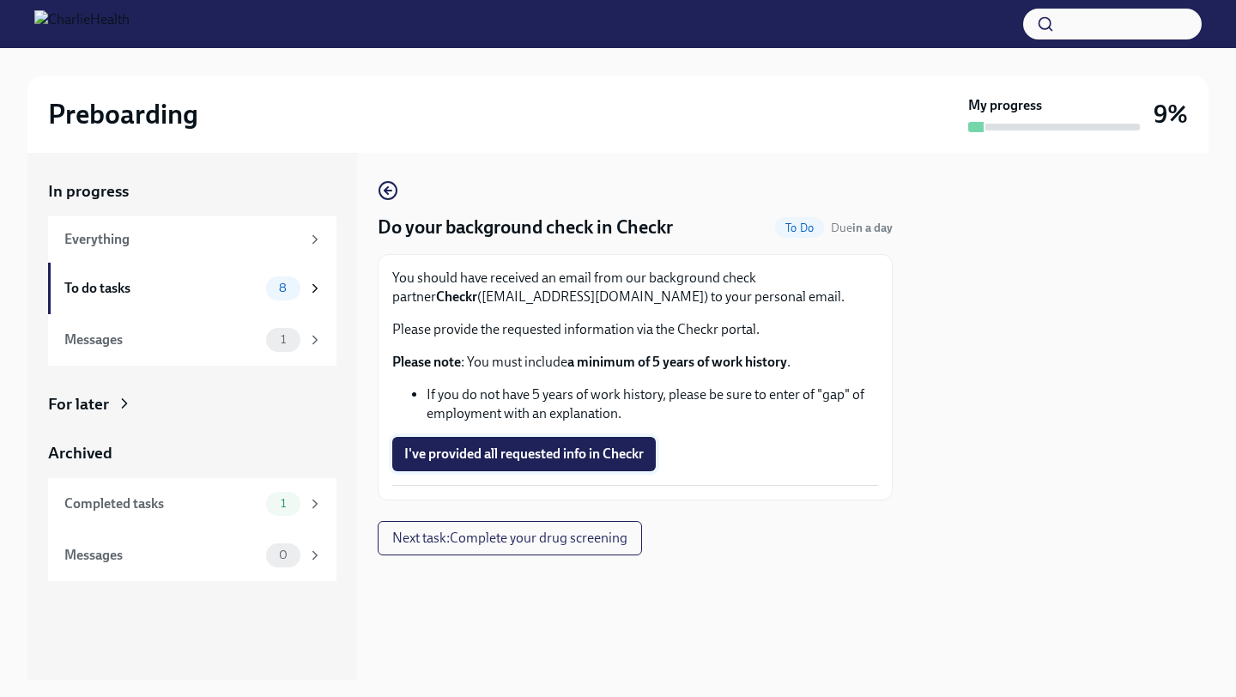
click at [581, 451] on span "I've provided all requested info in Checkr" at bounding box center [524, 454] width 240 height 17
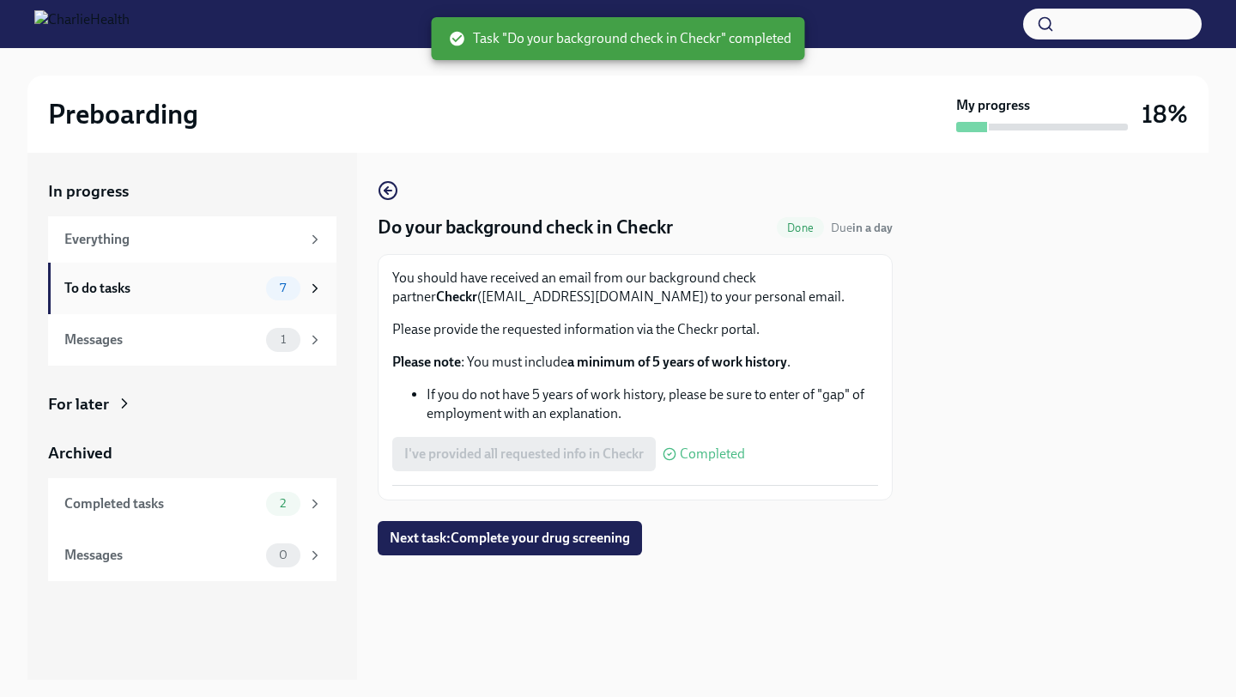
click at [191, 293] on div "To do tasks" at bounding box center [161, 288] width 195 height 19
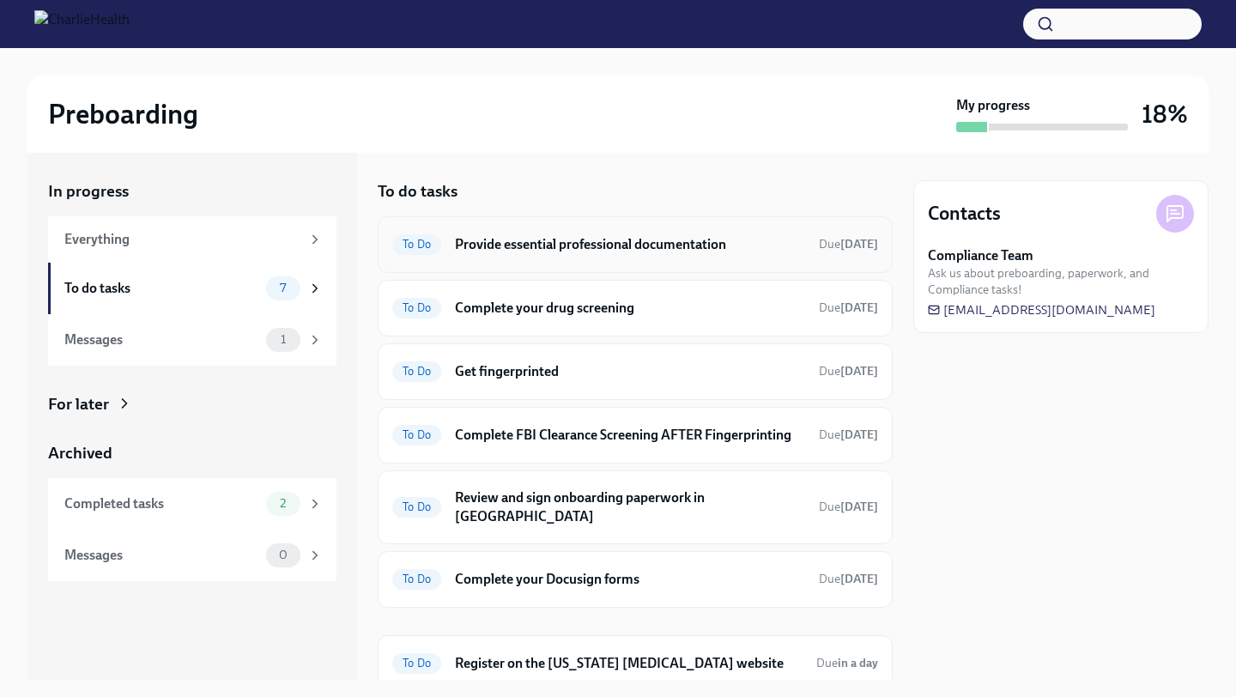
click at [631, 243] on h6 "Provide essential professional documentation" at bounding box center [630, 244] width 350 height 19
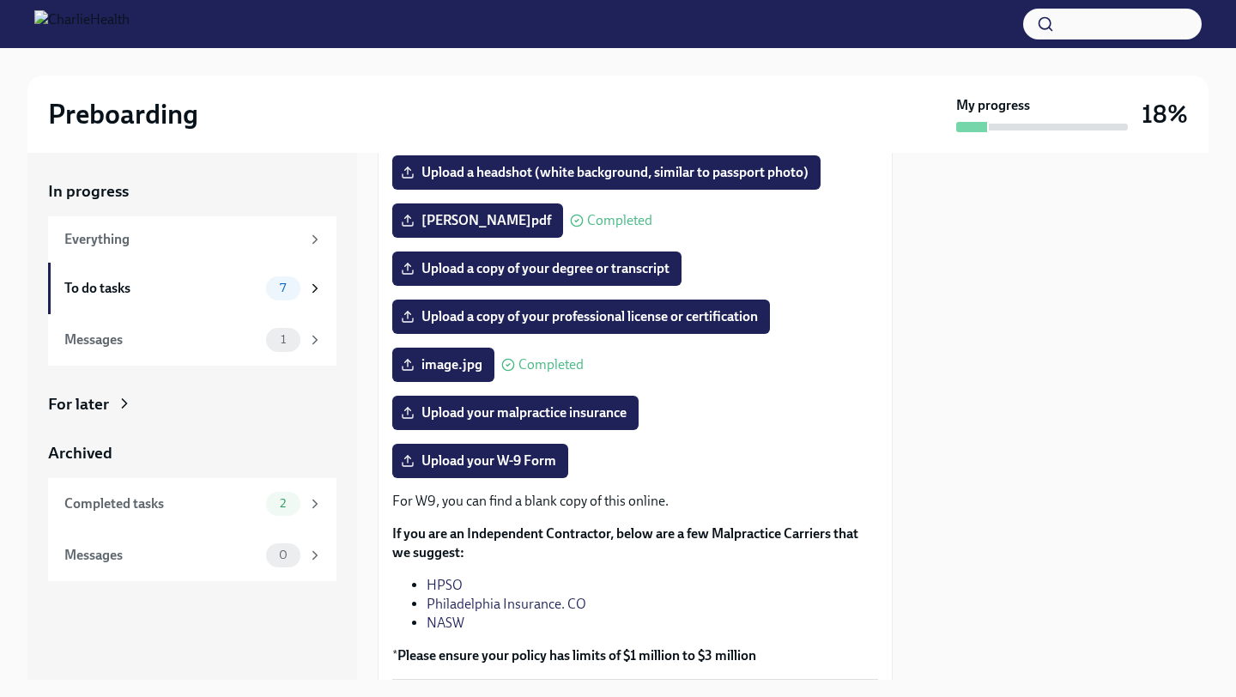
scroll to position [238, 0]
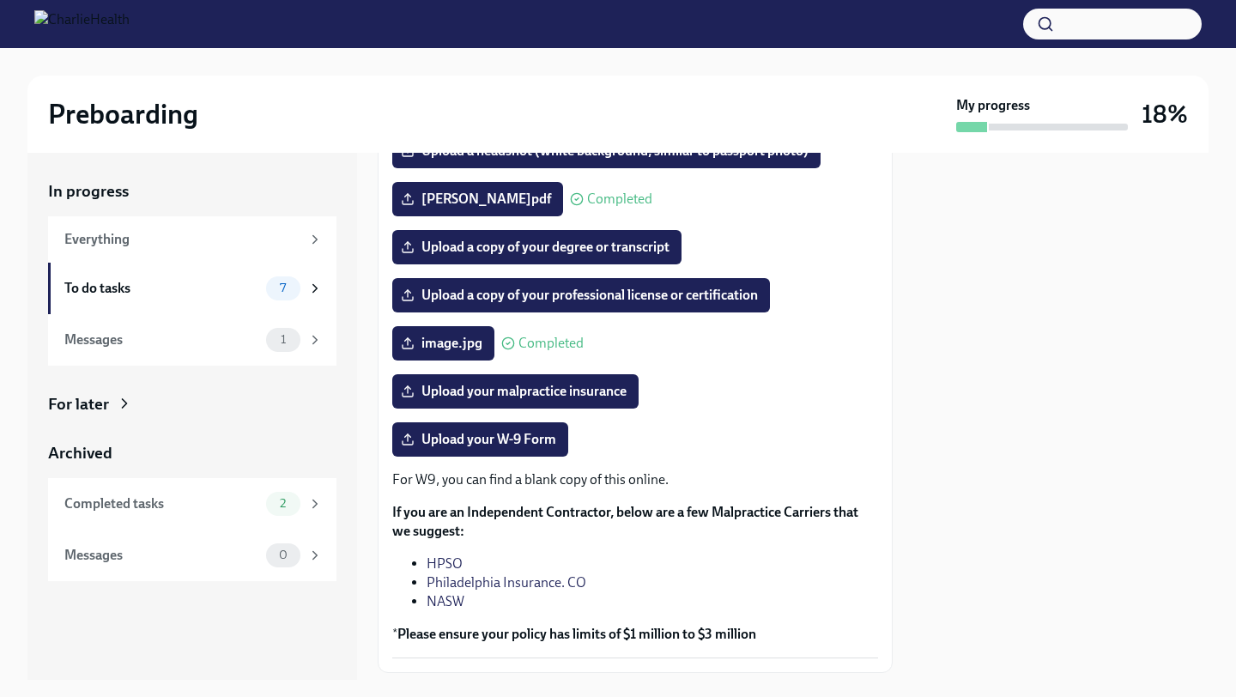
click at [683, 632] on strong "Please ensure your policy has limits of $1 million to $3 million" at bounding box center [577, 634] width 359 height 16
